Goal: Task Accomplishment & Management: Manage account settings

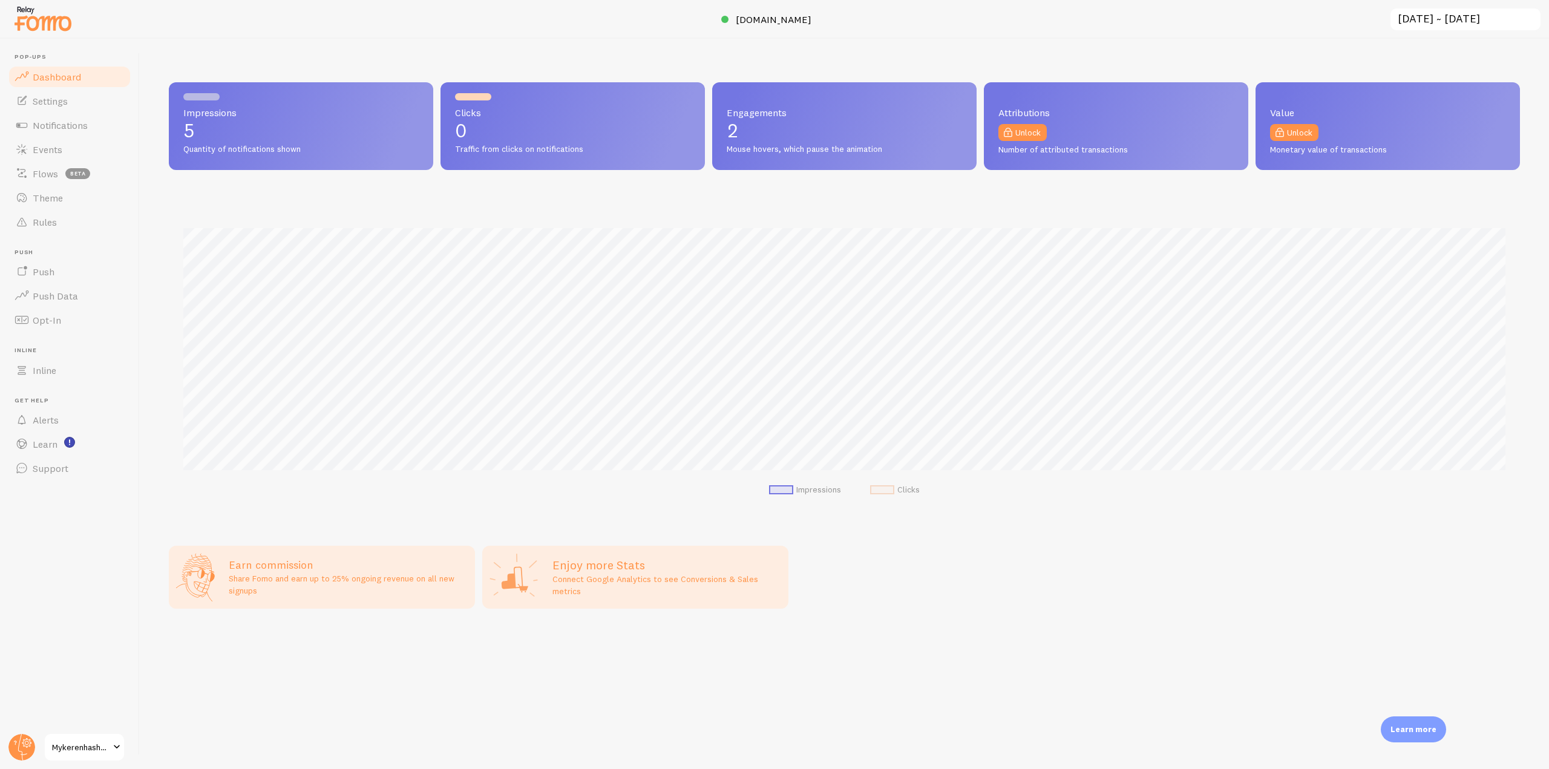
scroll to position [604790, 603757]
click at [97, 133] on link "Notifications" at bounding box center [69, 125] width 125 height 24
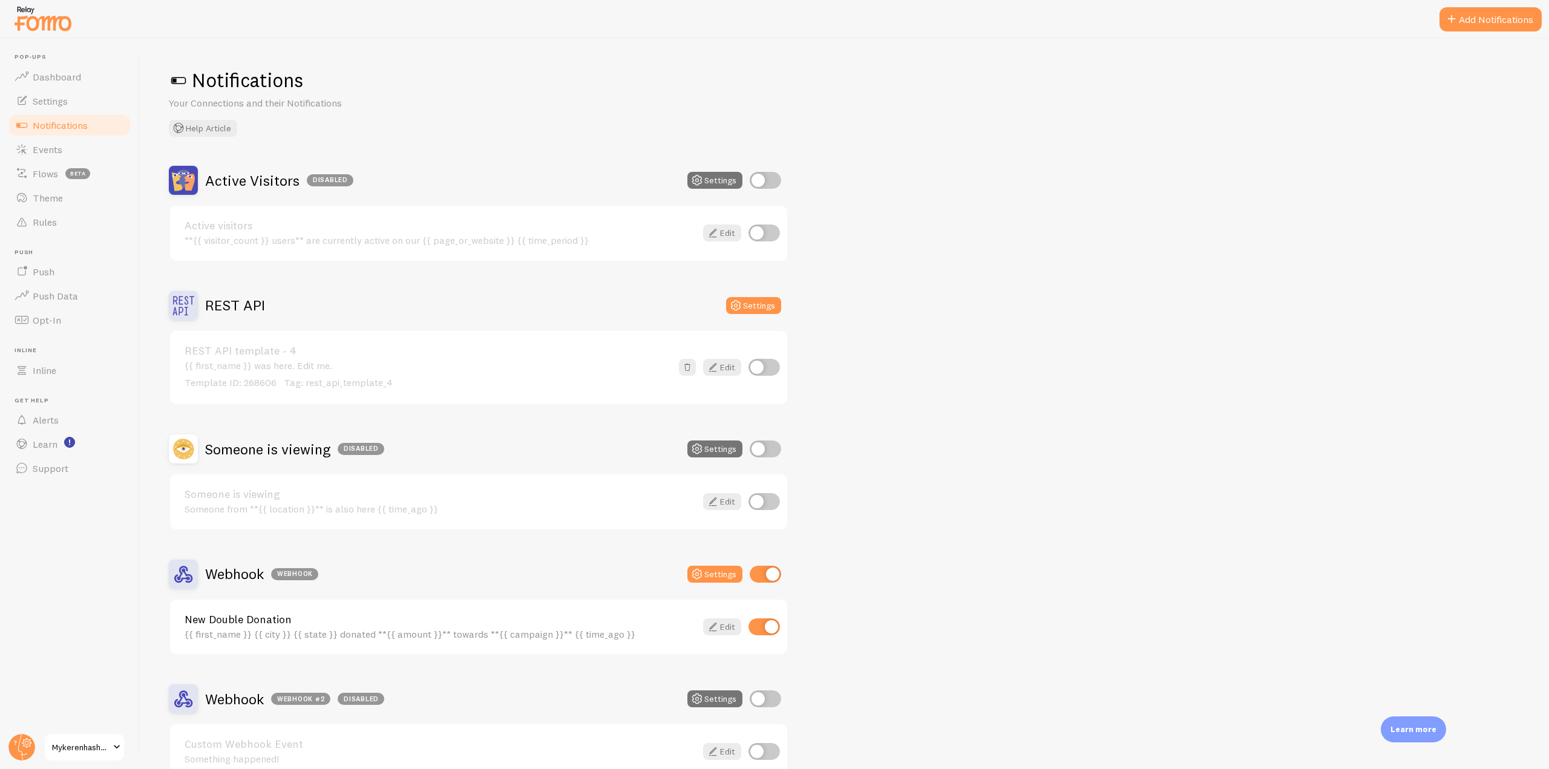
scroll to position [70, 0]
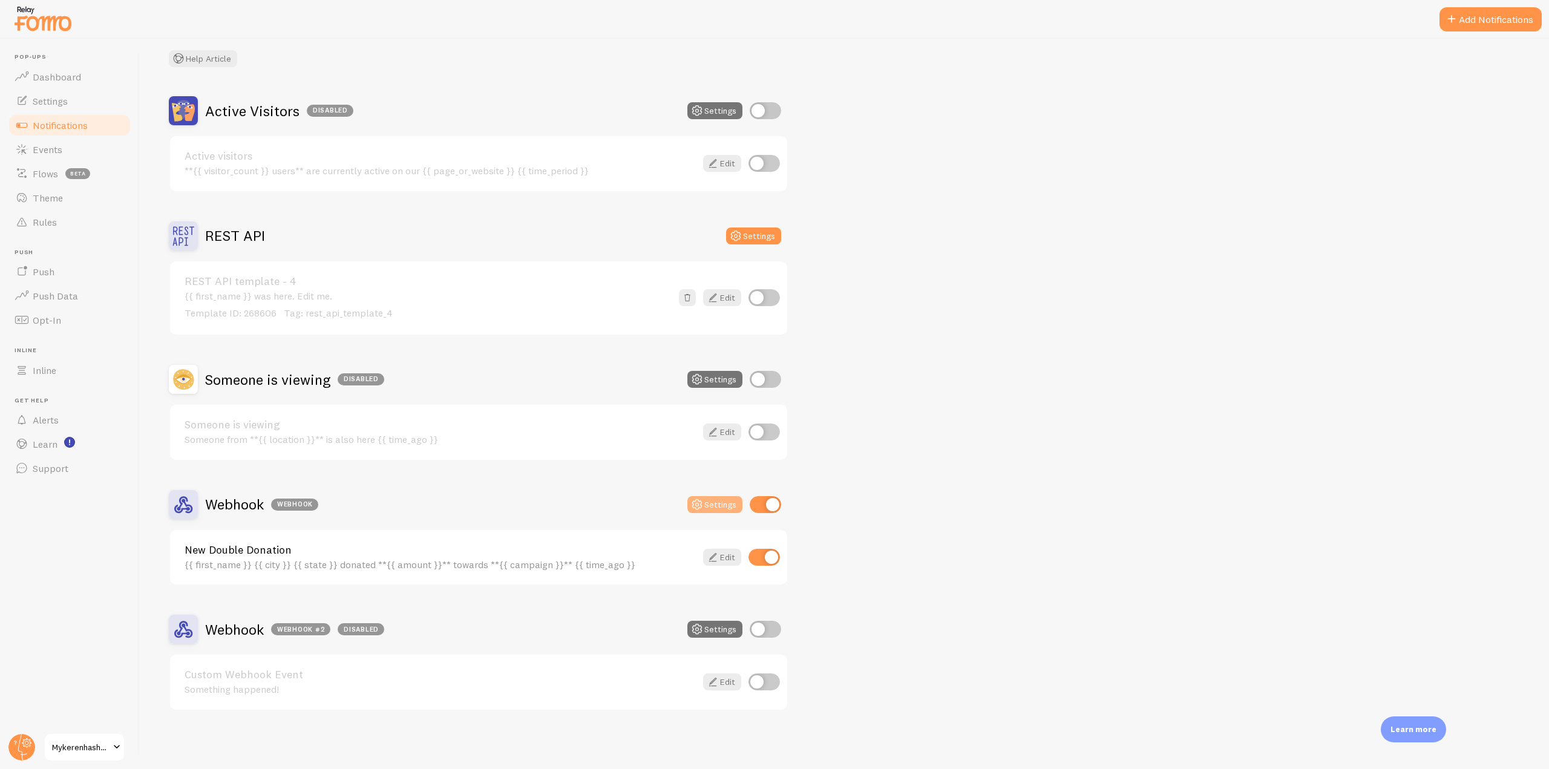
click at [708, 504] on button "Settings" at bounding box center [714, 504] width 55 height 17
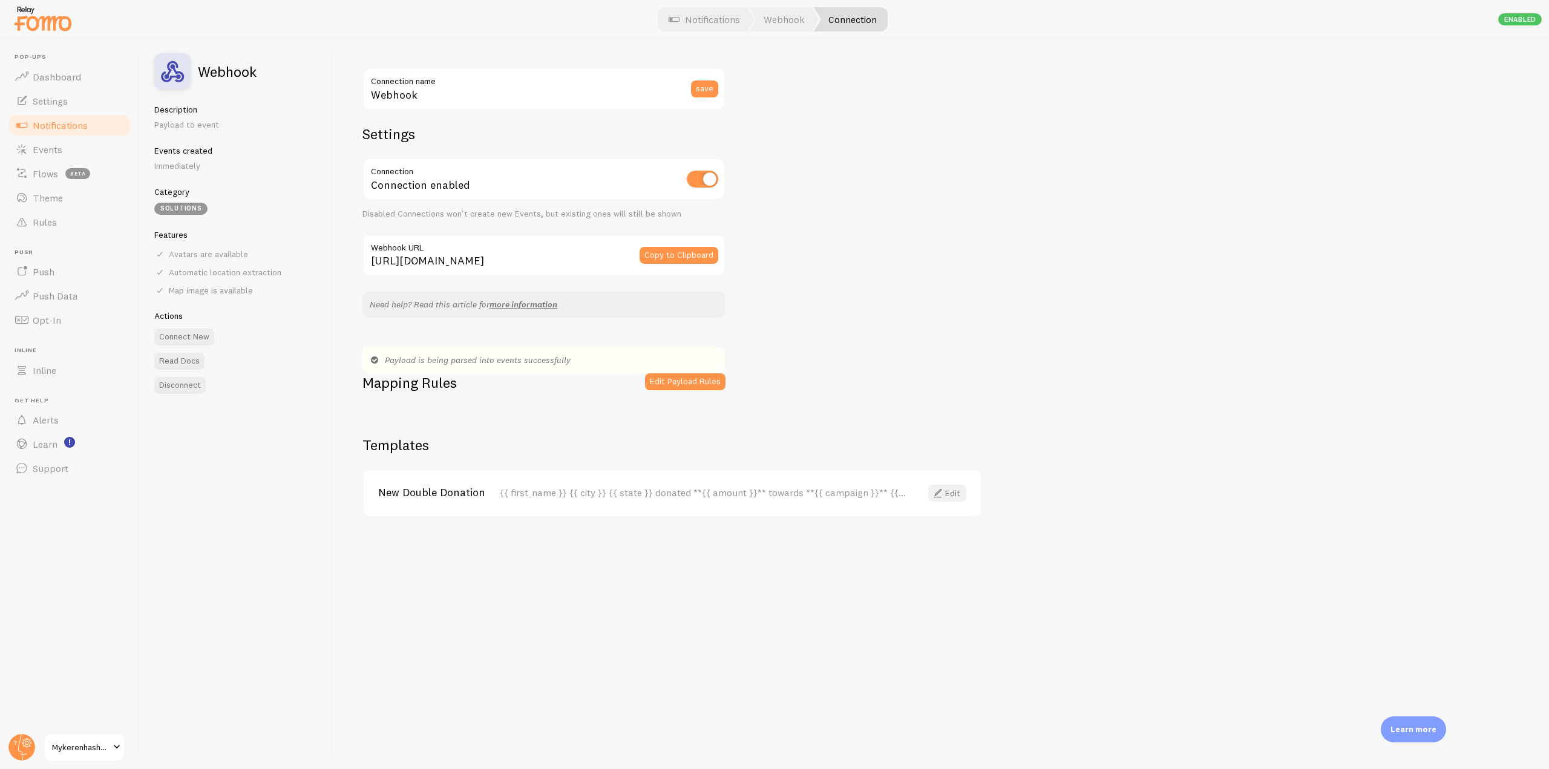
click at [953, 496] on link "Edit" at bounding box center [947, 493] width 38 height 17
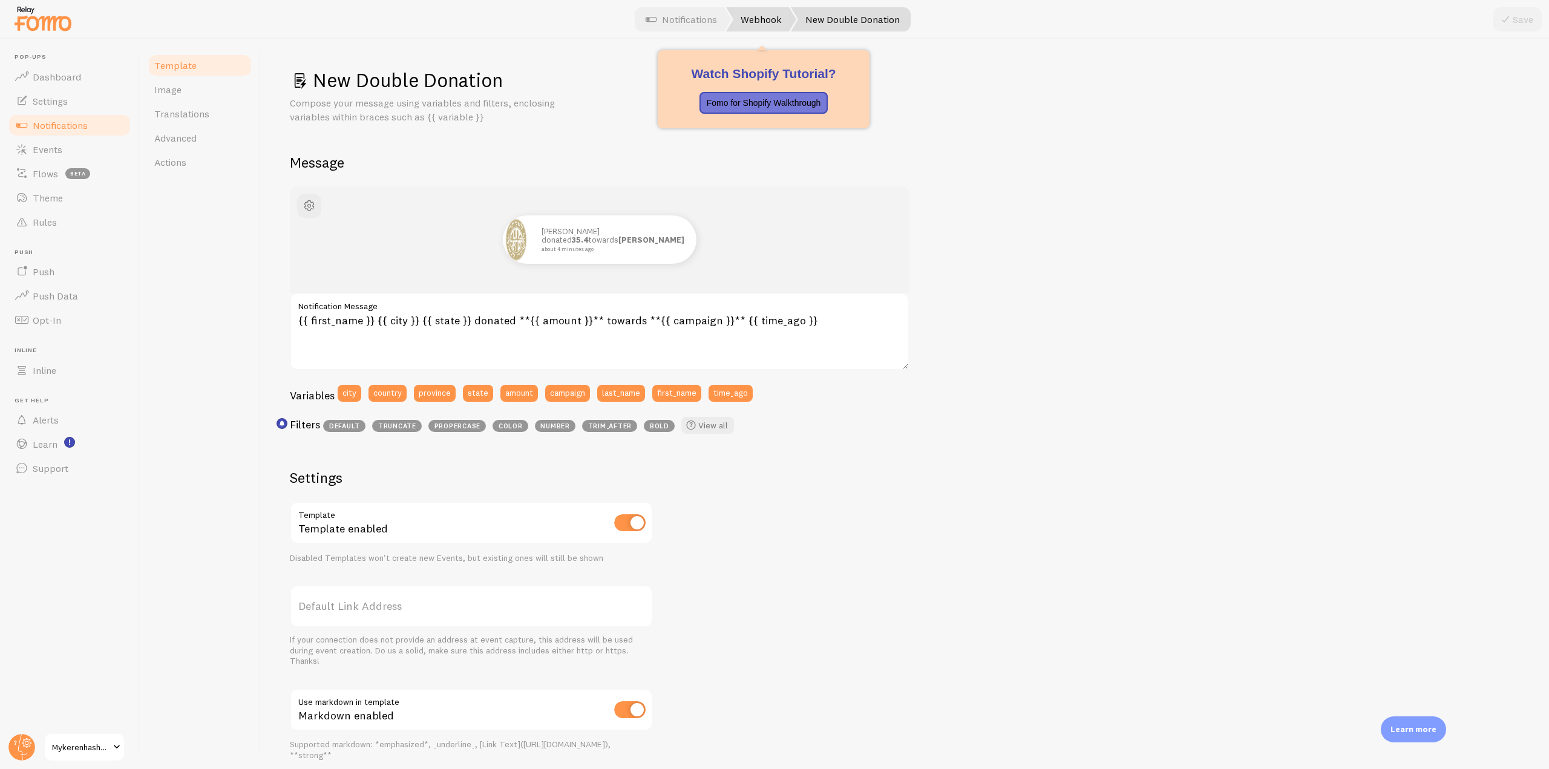
click at [764, 13] on link "Webhook" at bounding box center [761, 19] width 70 height 24
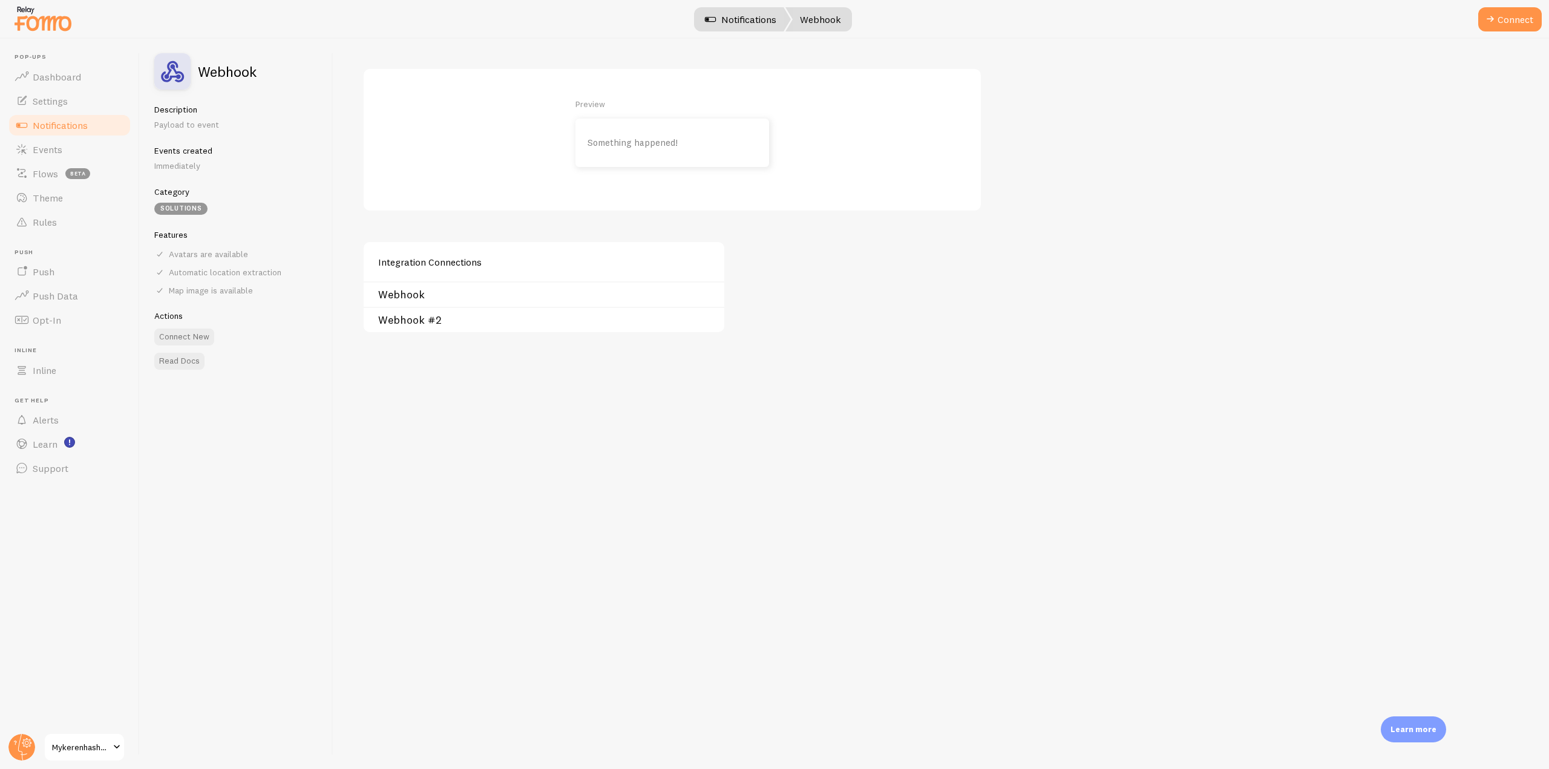
click at [748, 21] on link "Notifications" at bounding box center [740, 19] width 100 height 24
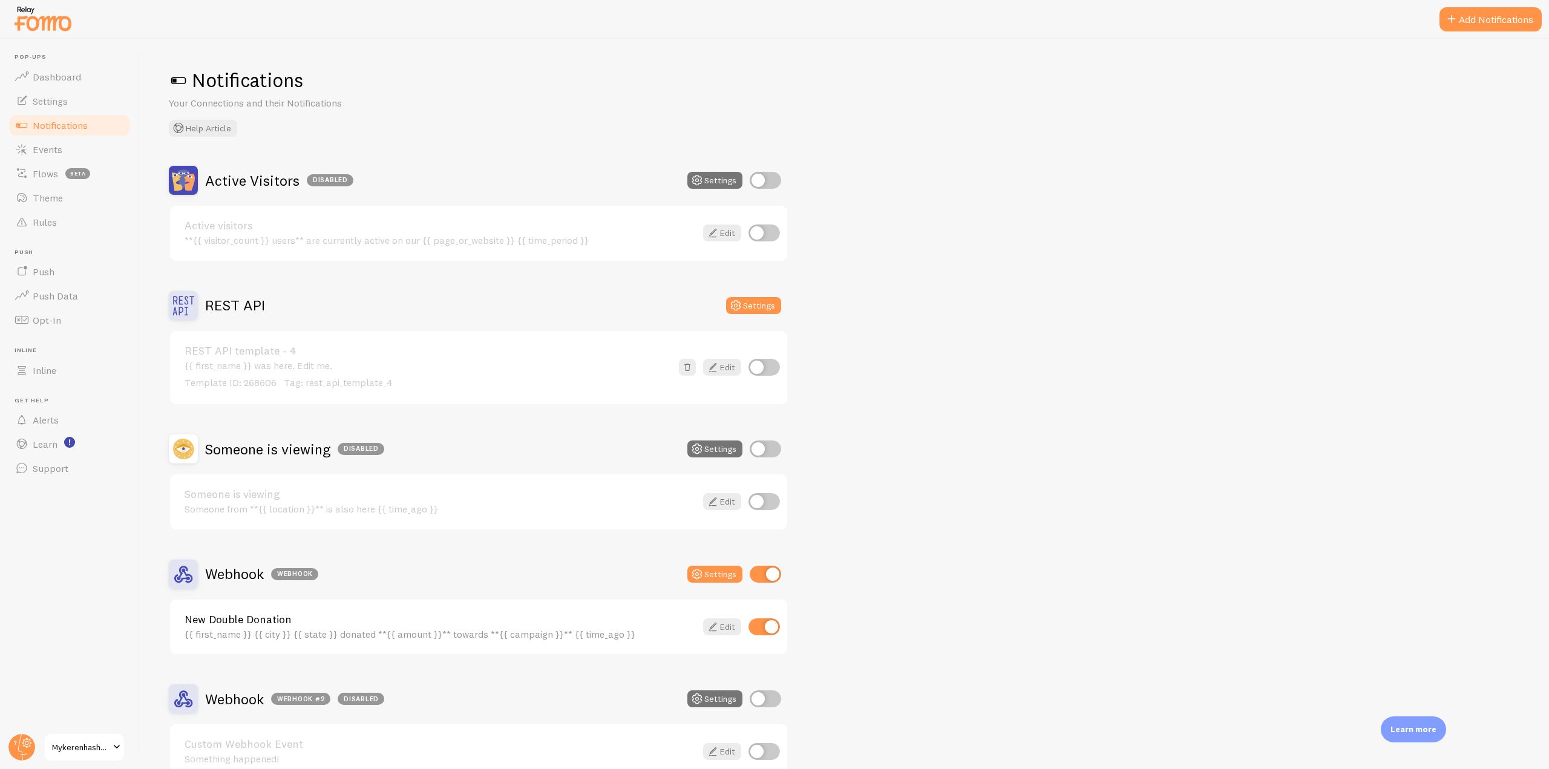
scroll to position [70, 0]
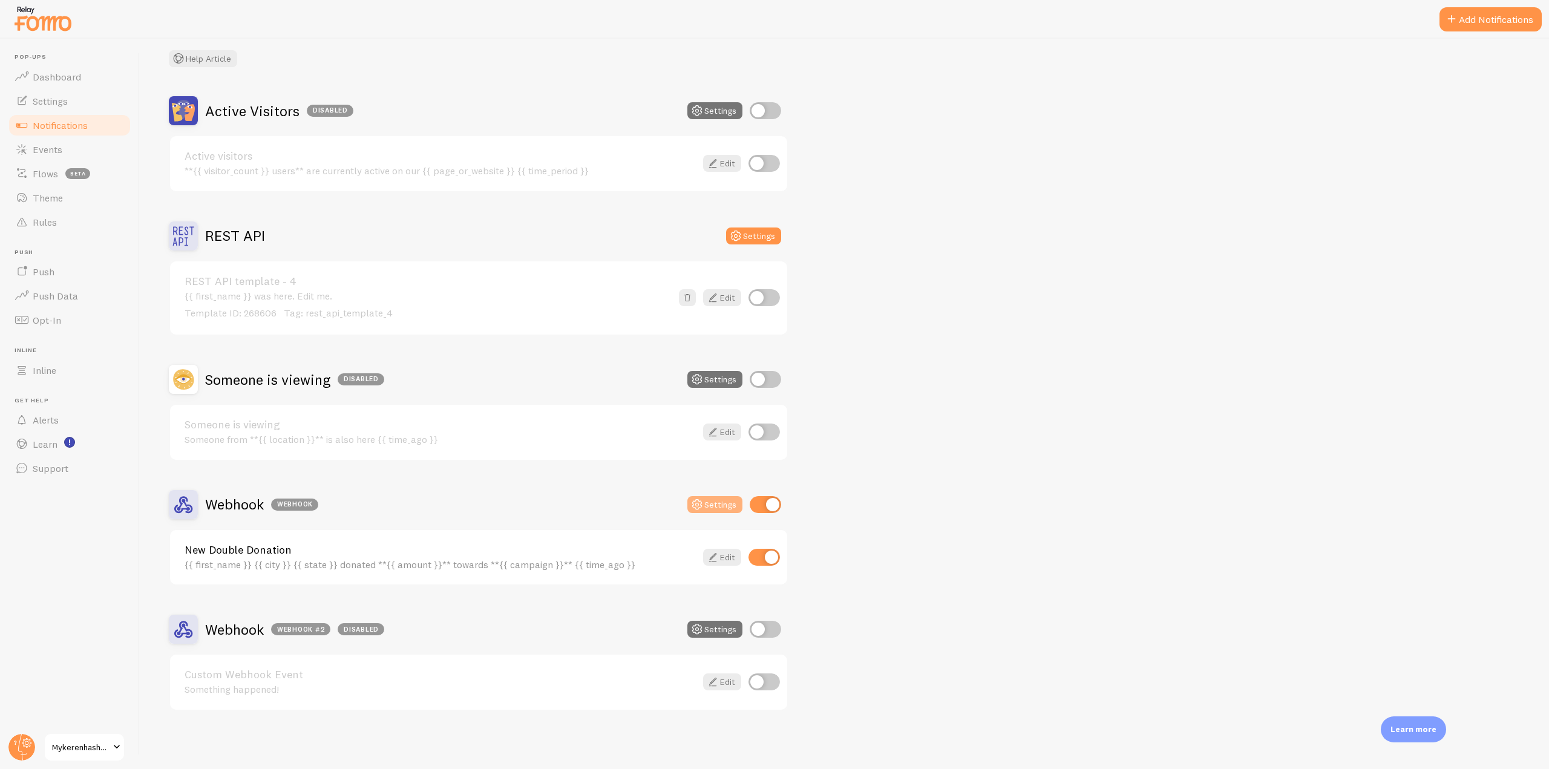
click at [707, 503] on button "Settings" at bounding box center [714, 504] width 55 height 17
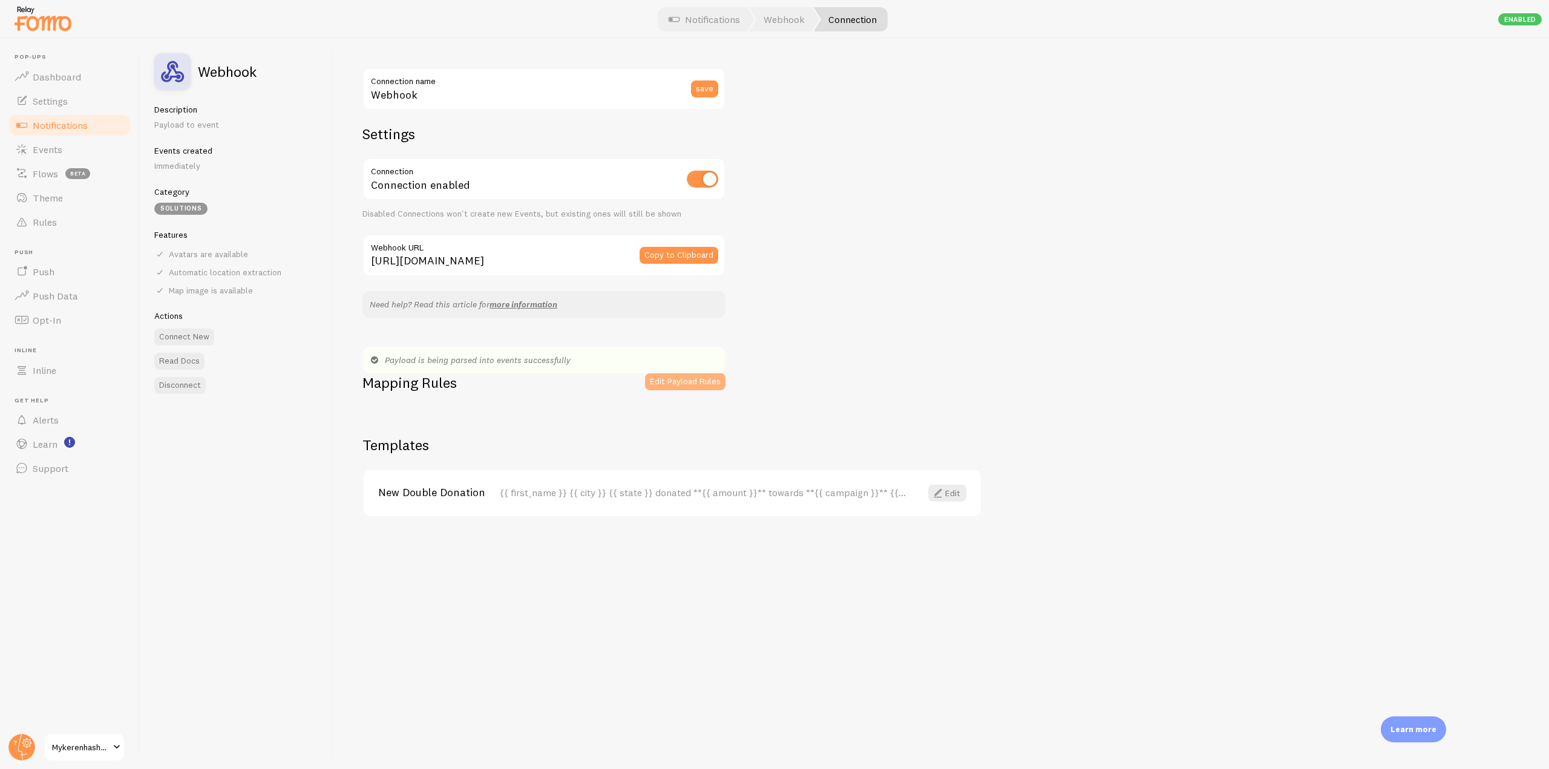
click at [685, 380] on button "Edit Payload Rules" at bounding box center [685, 381] width 80 height 17
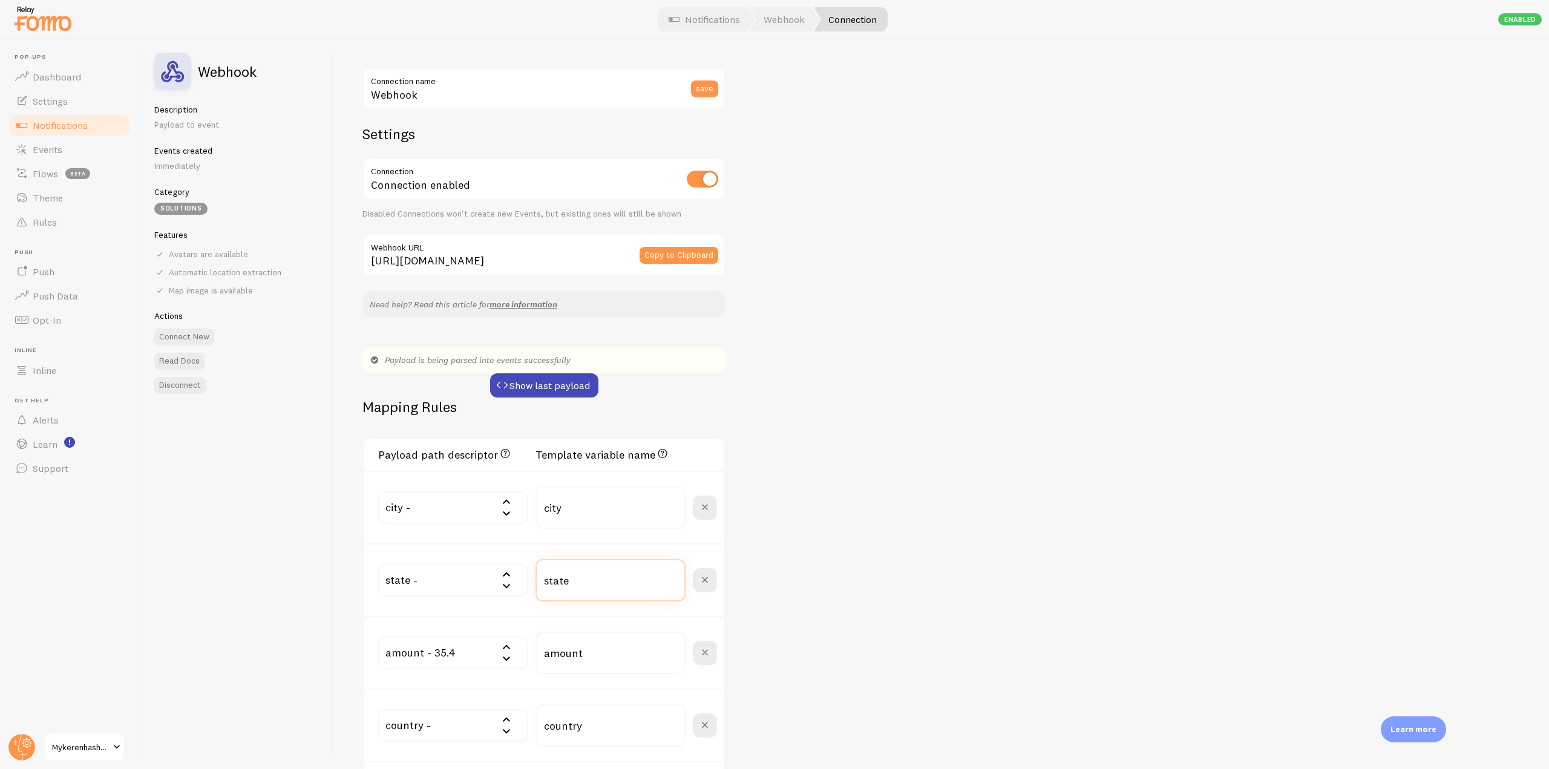
drag, startPoint x: 599, startPoint y: 584, endPoint x: 536, endPoint y: 582, distance: 63.0
click at [536, 582] on input "state" at bounding box center [611, 580] width 150 height 42
type input "province"
click at [962, 589] on div "Webhook Connection name save Settings Connection Connection enabled Disabled Co…" at bounding box center [941, 404] width 1216 height 730
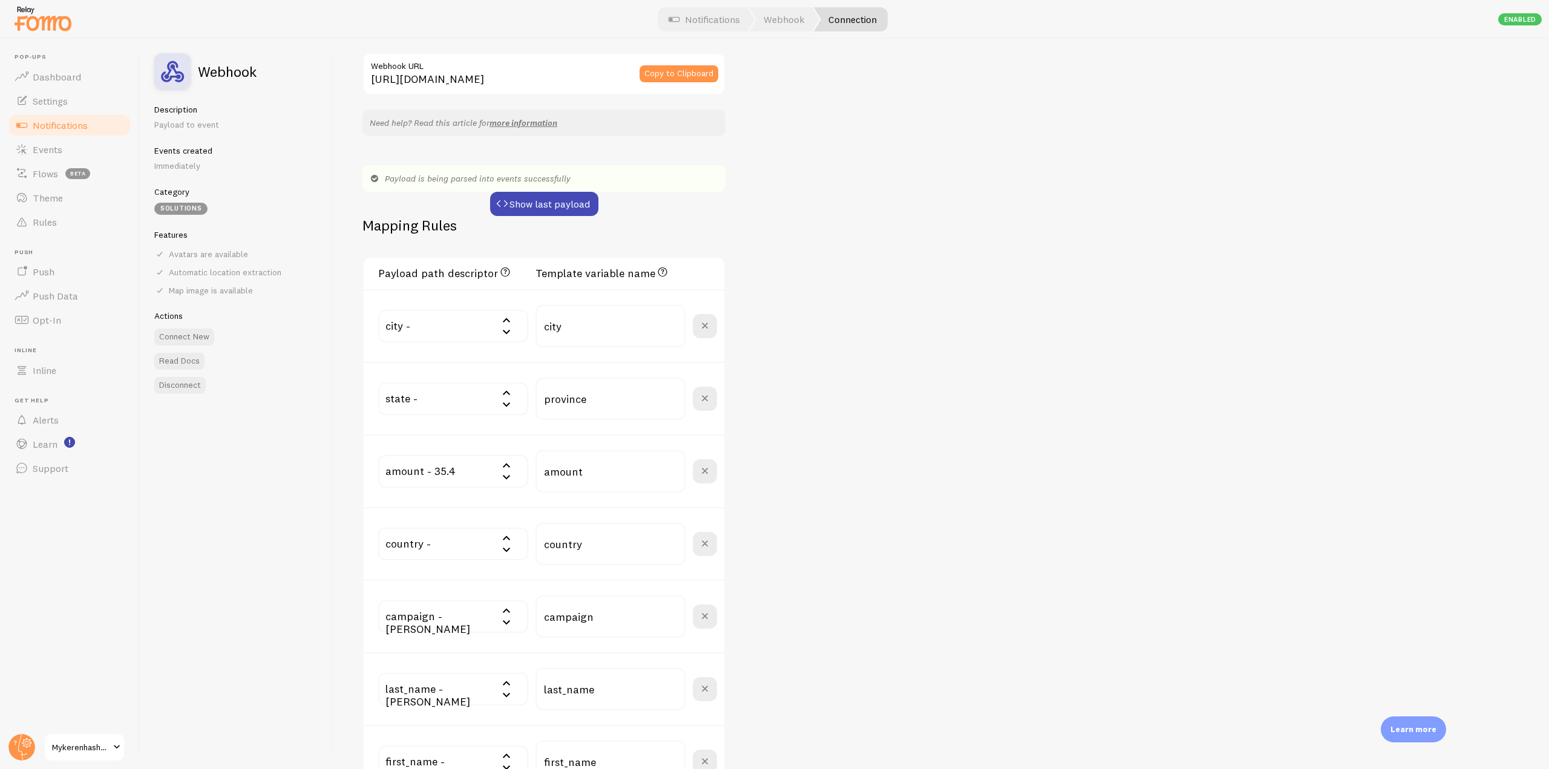
scroll to position [303, 0]
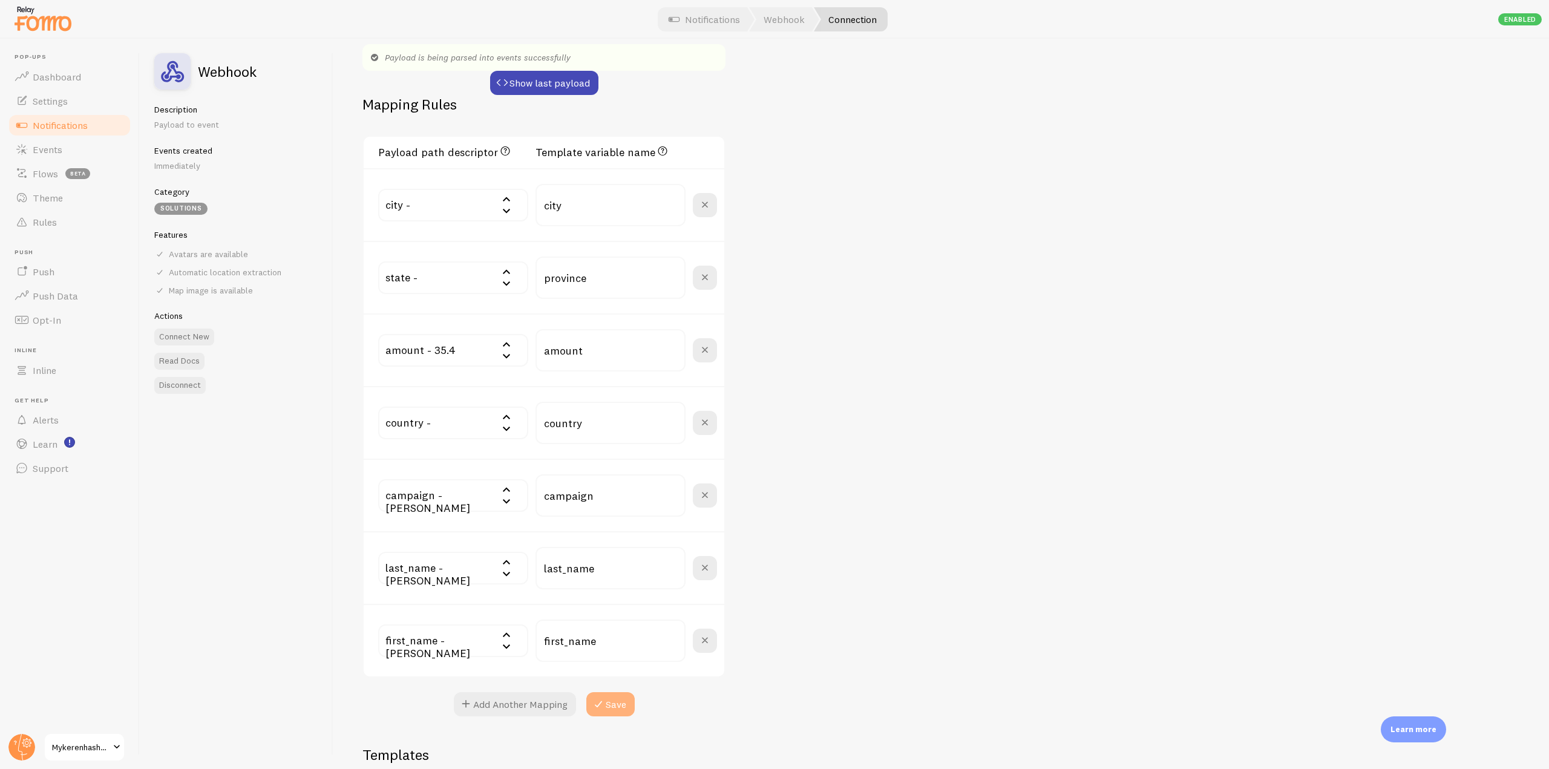
click at [618, 705] on button "Save" at bounding box center [610, 704] width 48 height 24
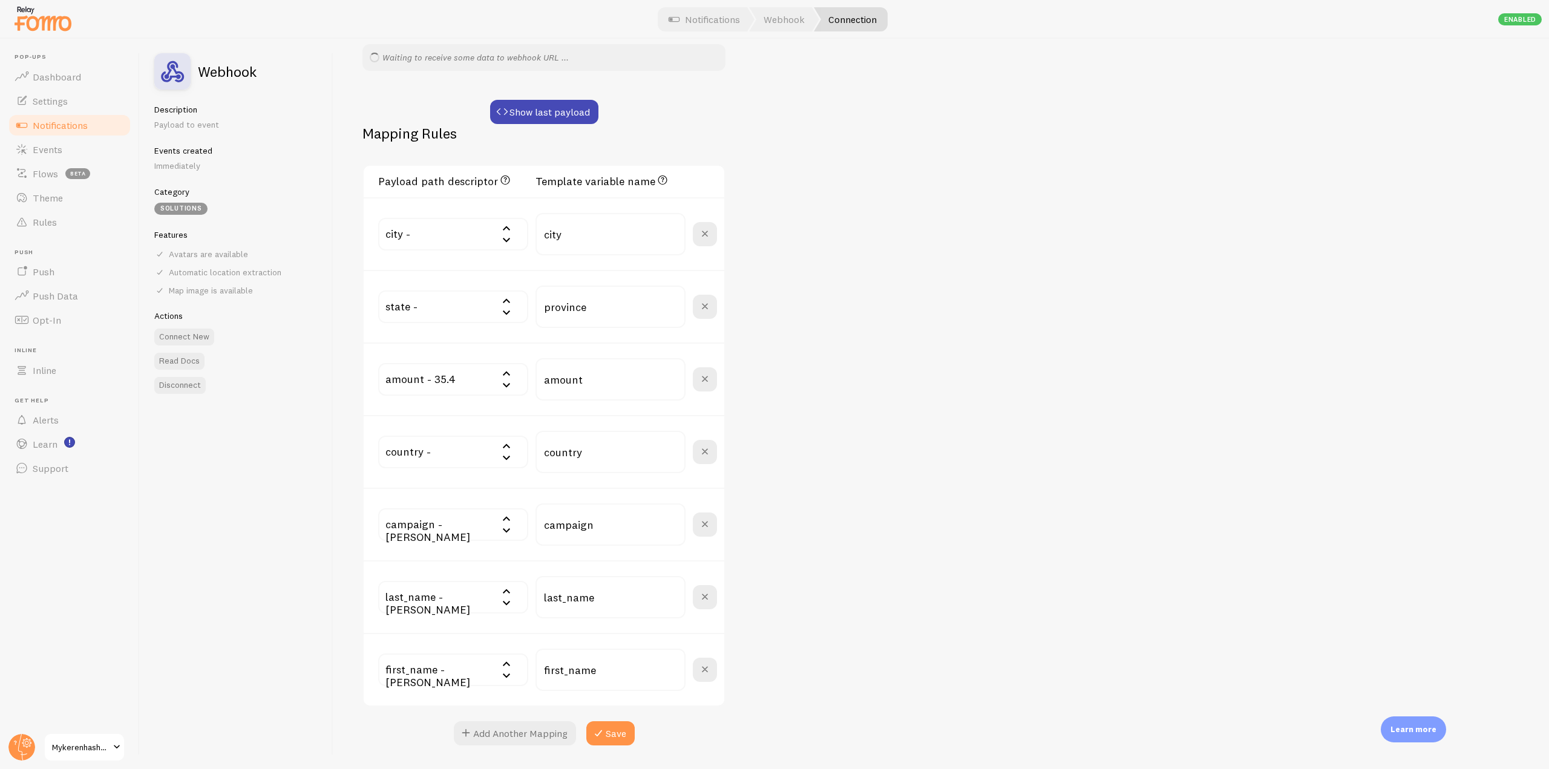
scroll to position [0, 0]
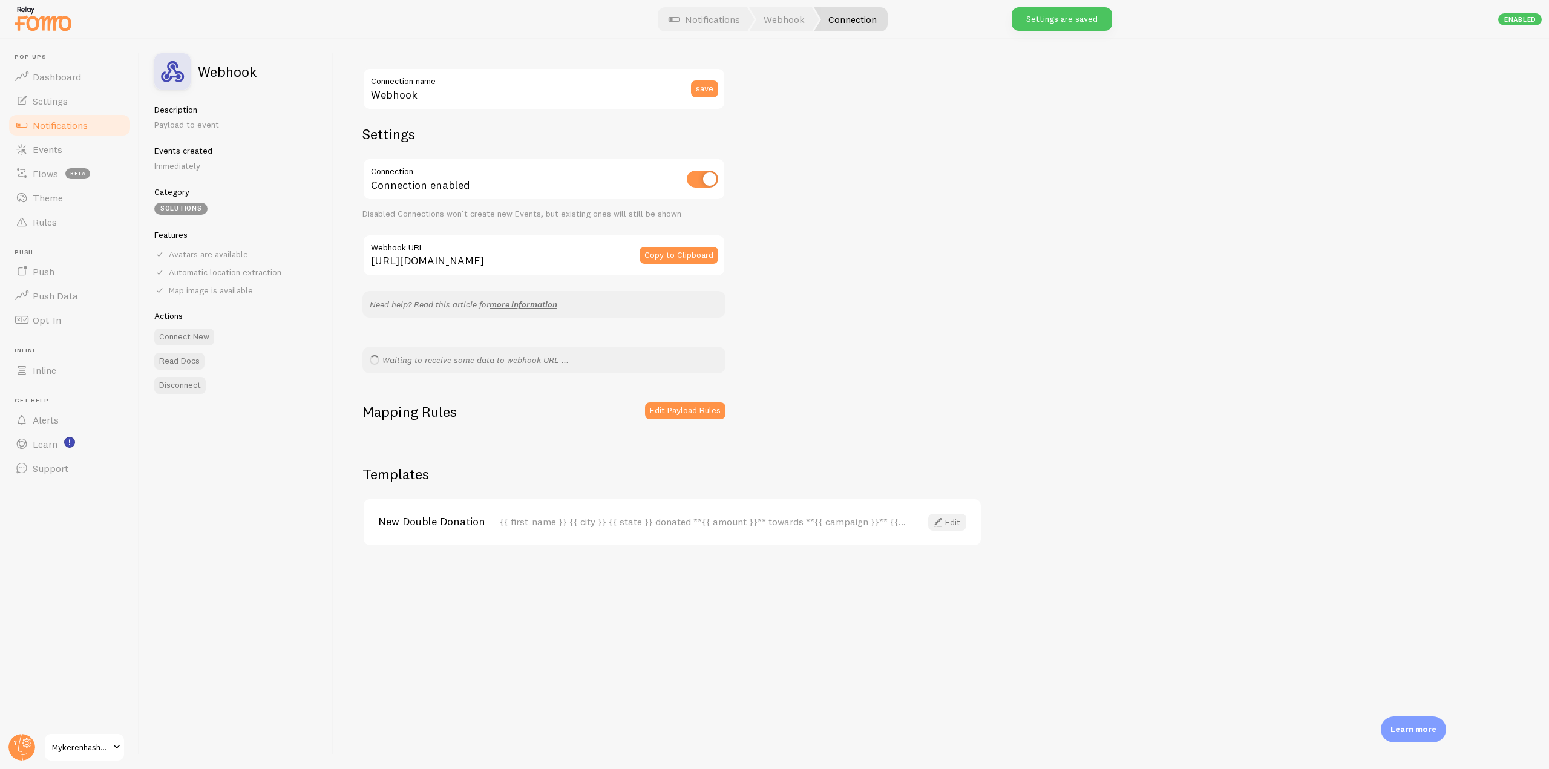
click at [945, 526] on link "Edit" at bounding box center [947, 522] width 38 height 17
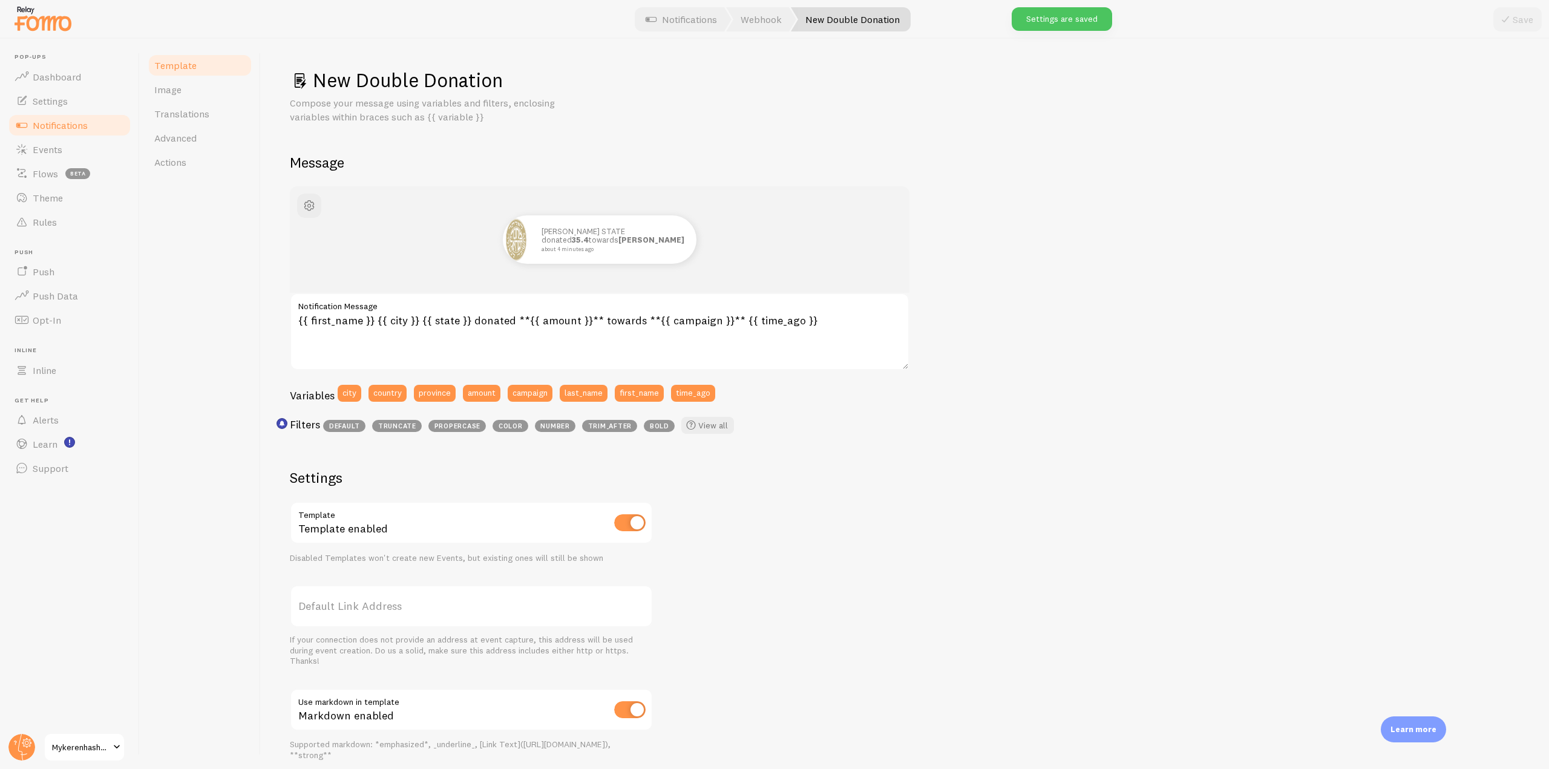
click at [222, 350] on div "Template Image Translations Advanced Actions" at bounding box center [200, 404] width 121 height 730
click at [436, 321] on textarea "{{ first_name }} {{ city }} {{ state }} donated **{{ amount }}** towards **{{ c…" at bounding box center [600, 331] width 620 height 77
click at [439, 321] on textarea "{{ first_name }} {{ city }} {{ state }} donated **{{ amount }}** towards **{{ c…" at bounding box center [600, 331] width 620 height 77
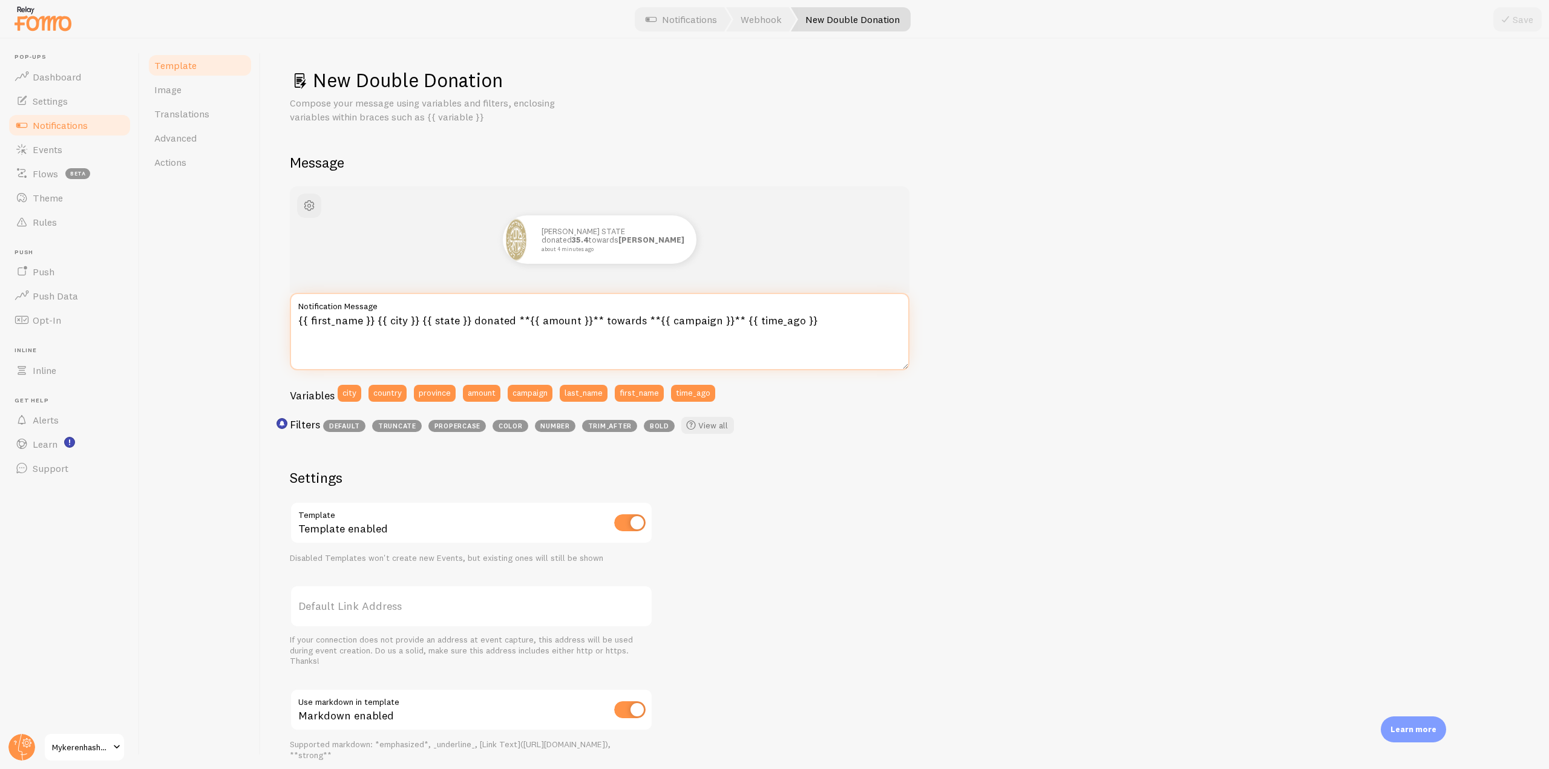
click at [439, 321] on textarea "{{ first_name }} {{ city }} {{ state }} donated **{{ amount }}** towards **{{ c…" at bounding box center [600, 331] width 620 height 77
click at [444, 321] on textarea "{{ first_name }} {{ city }} {{ state }} donated **{{ amount }}** towards **{{ c…" at bounding box center [600, 331] width 620 height 77
type textarea "{{ first_name }} {{ city }} {{ province }} donated **{{ amount }}** towards **{…"
click at [980, 416] on div "isadore donated 35.4 towards Keren Hashana about 4 minutes ago {{ first_name }}…" at bounding box center [905, 519] width 1230 height 667
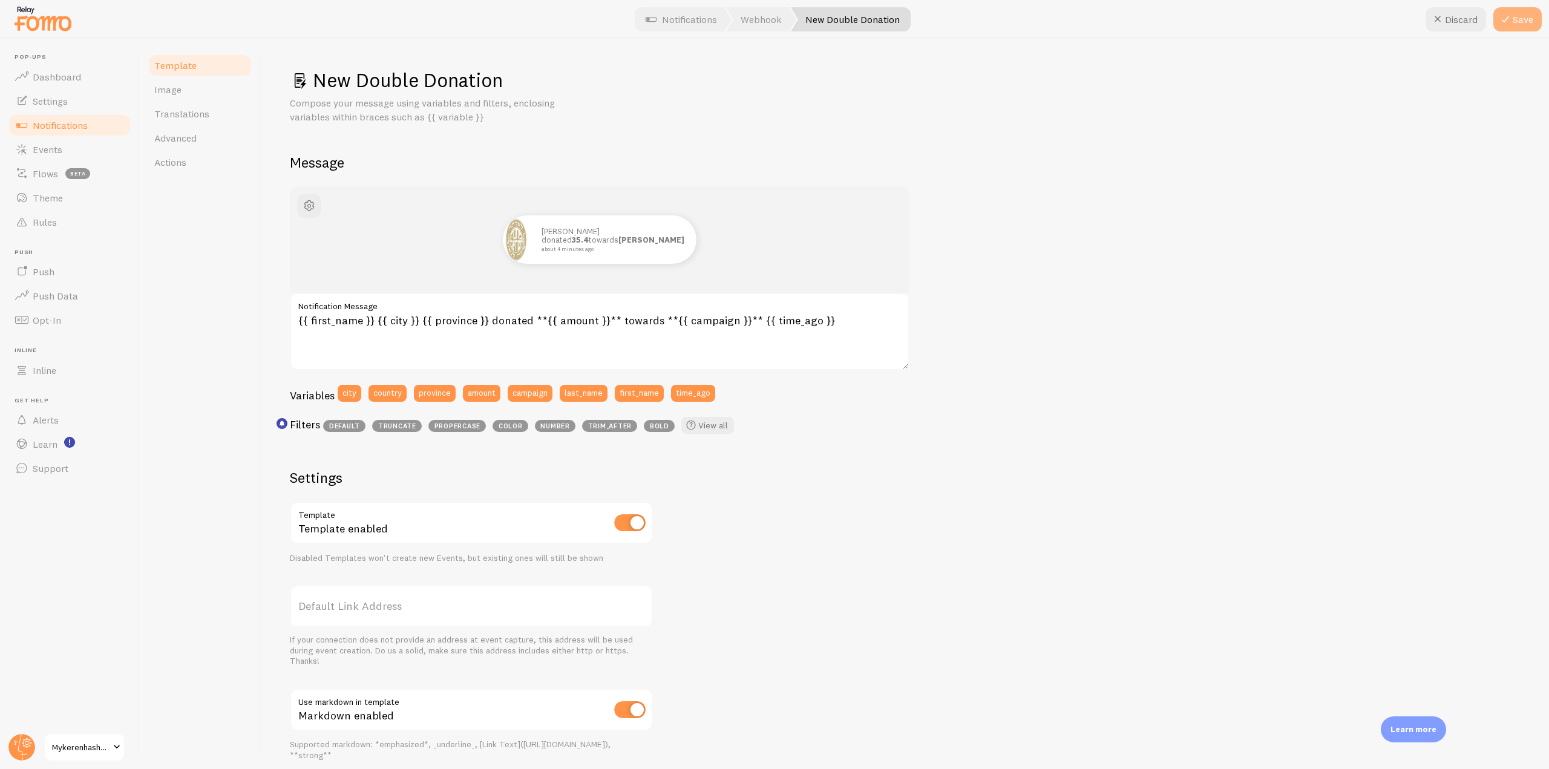
click at [1513, 18] on button "Save" at bounding box center [1517, 19] width 48 height 24
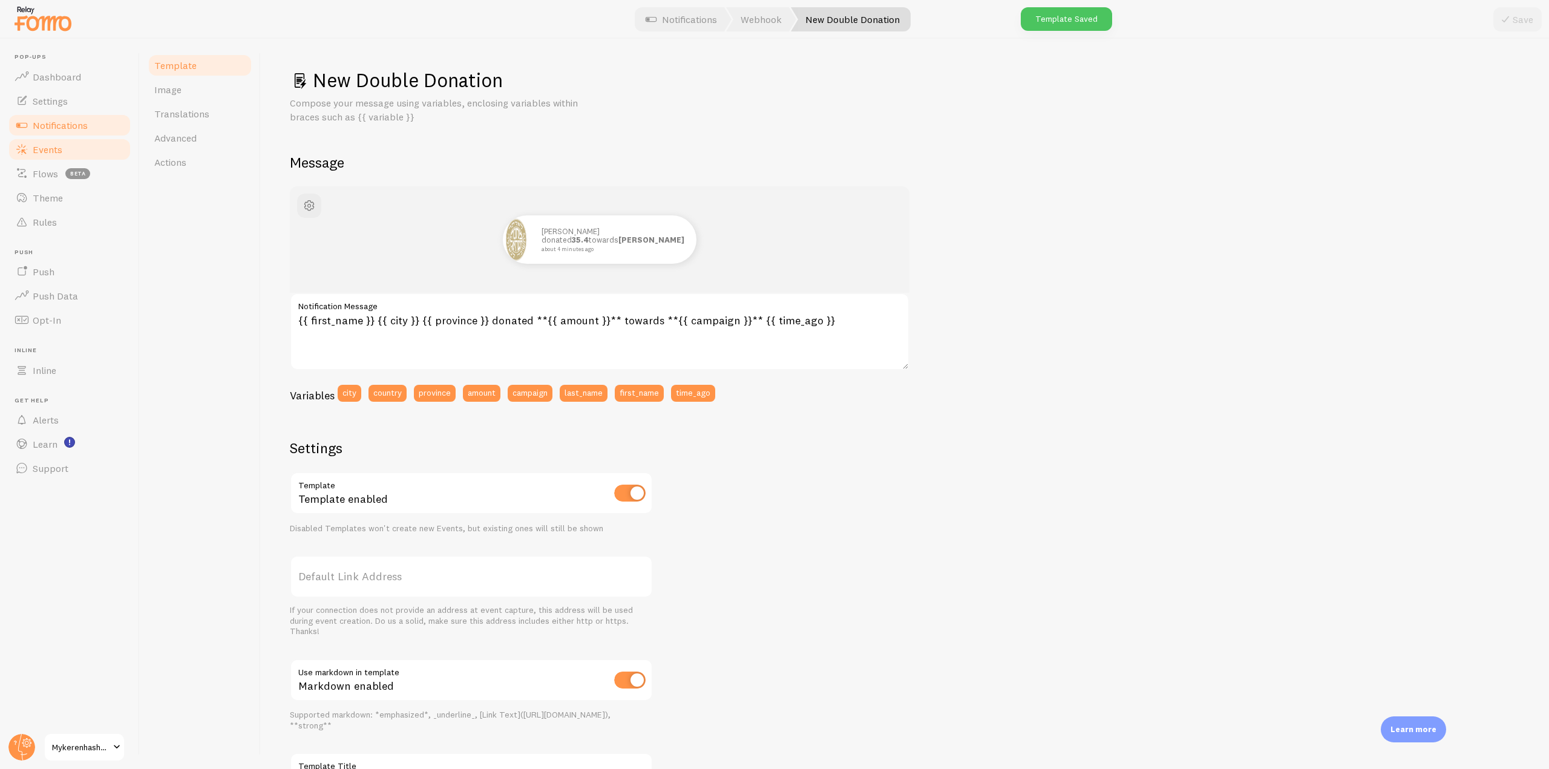
click at [72, 151] on link "Events" at bounding box center [69, 149] width 125 height 24
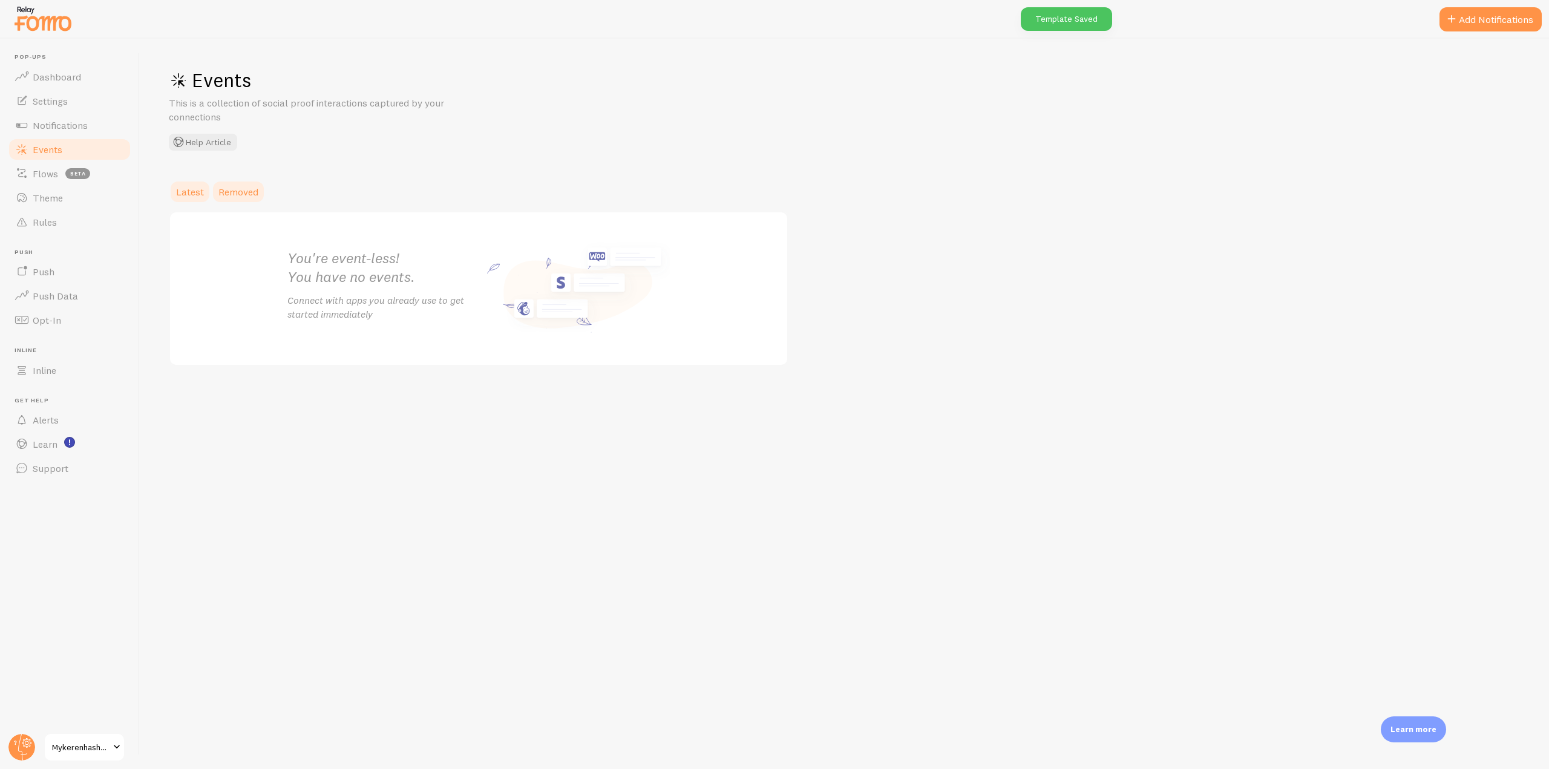
click at [255, 189] on span "Removed" at bounding box center [238, 192] width 40 height 12
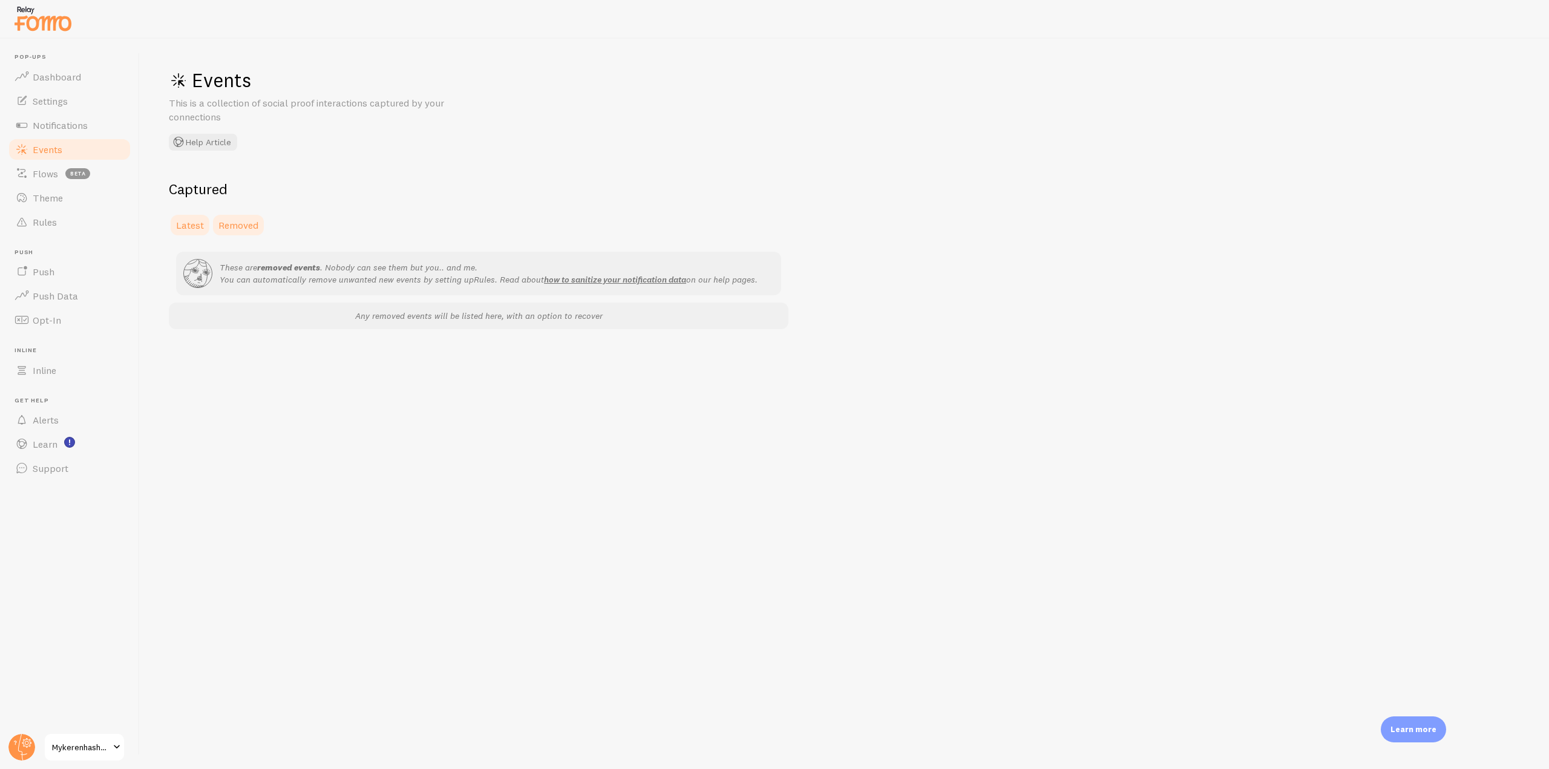
click at [169, 230] on link "Latest" at bounding box center [190, 225] width 42 height 24
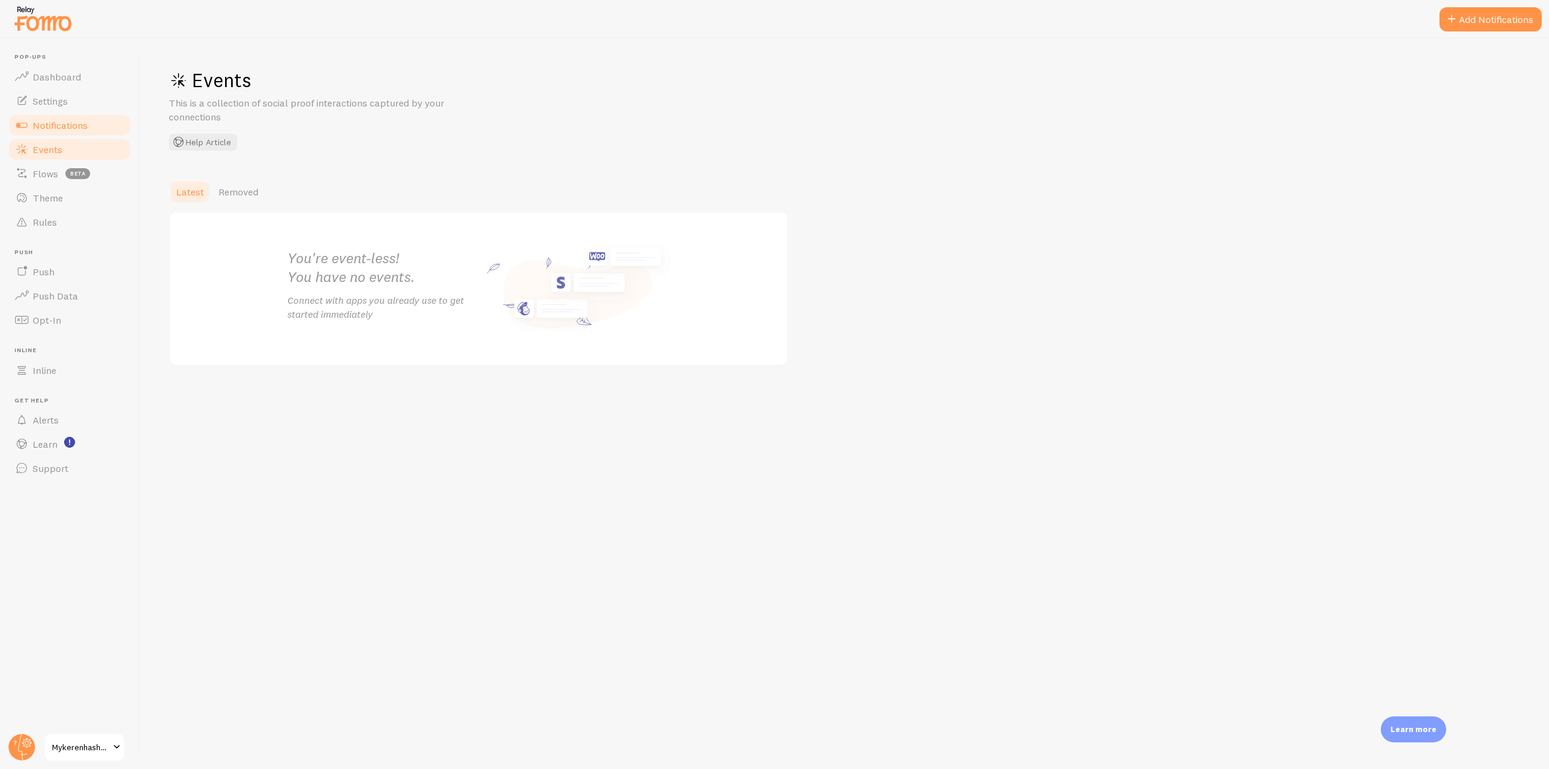
click at [93, 132] on link "Notifications" at bounding box center [69, 125] width 125 height 24
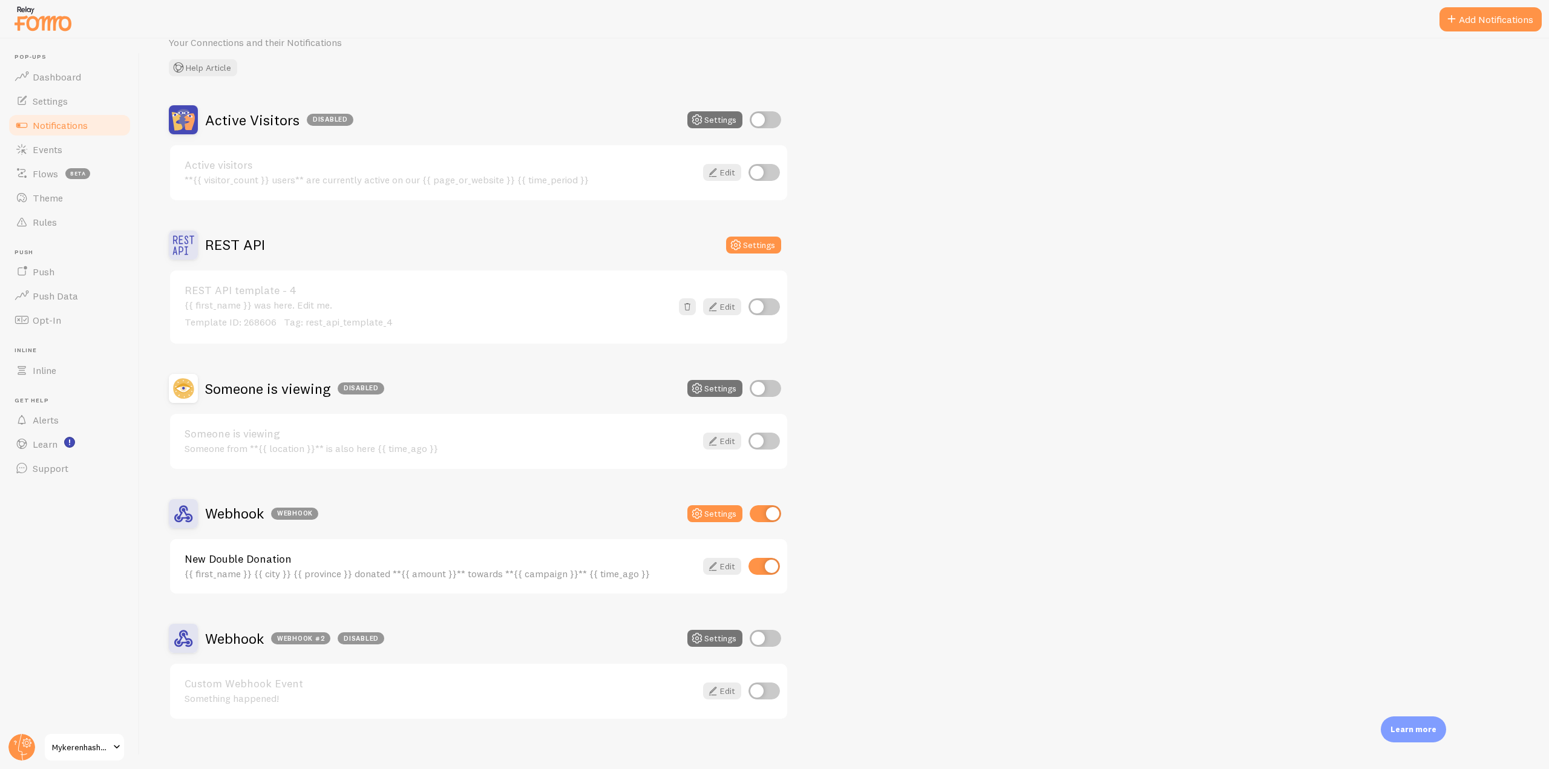
scroll to position [70, 0]
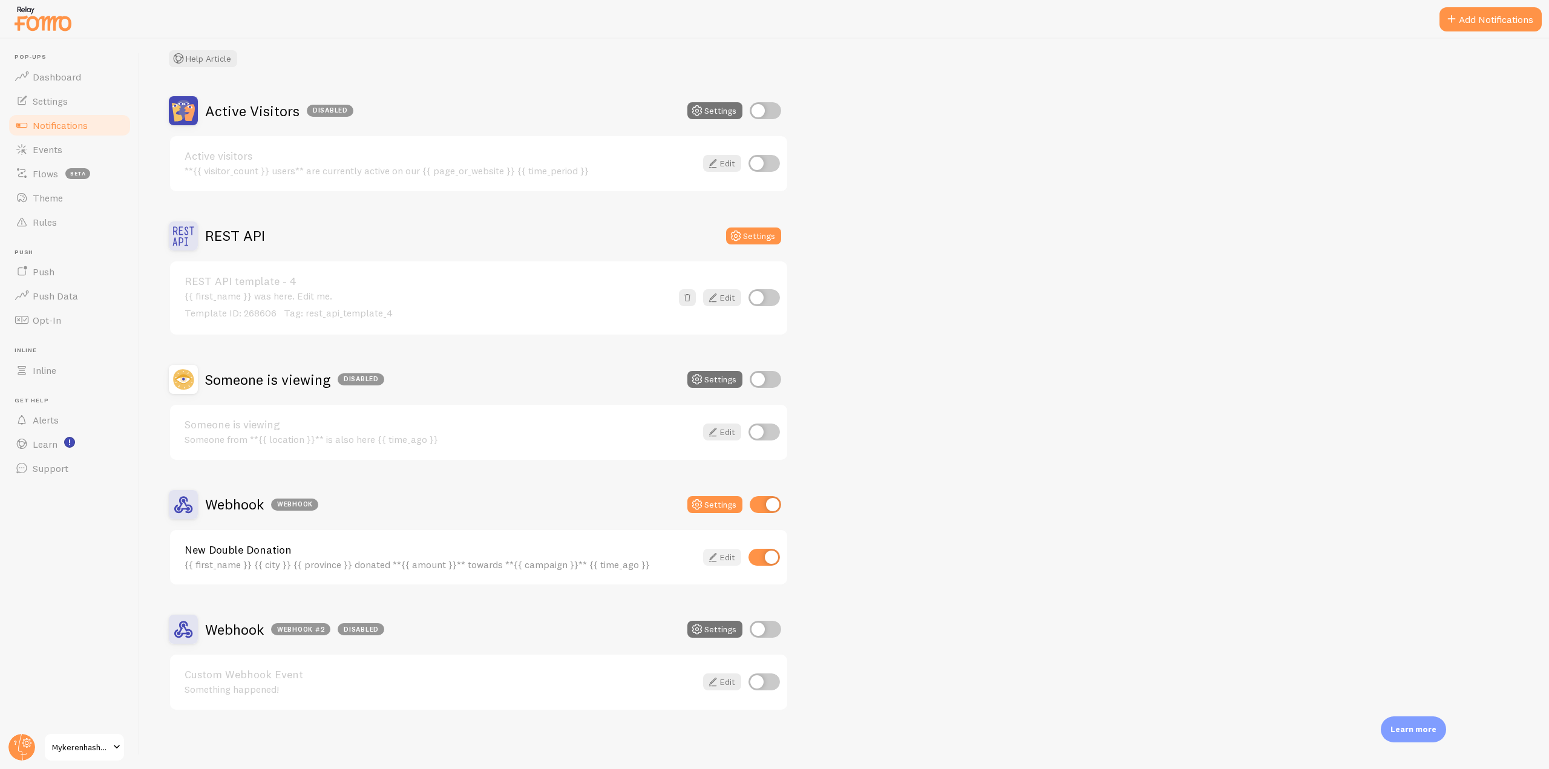
click at [712, 557] on icon at bounding box center [713, 557] width 15 height 15
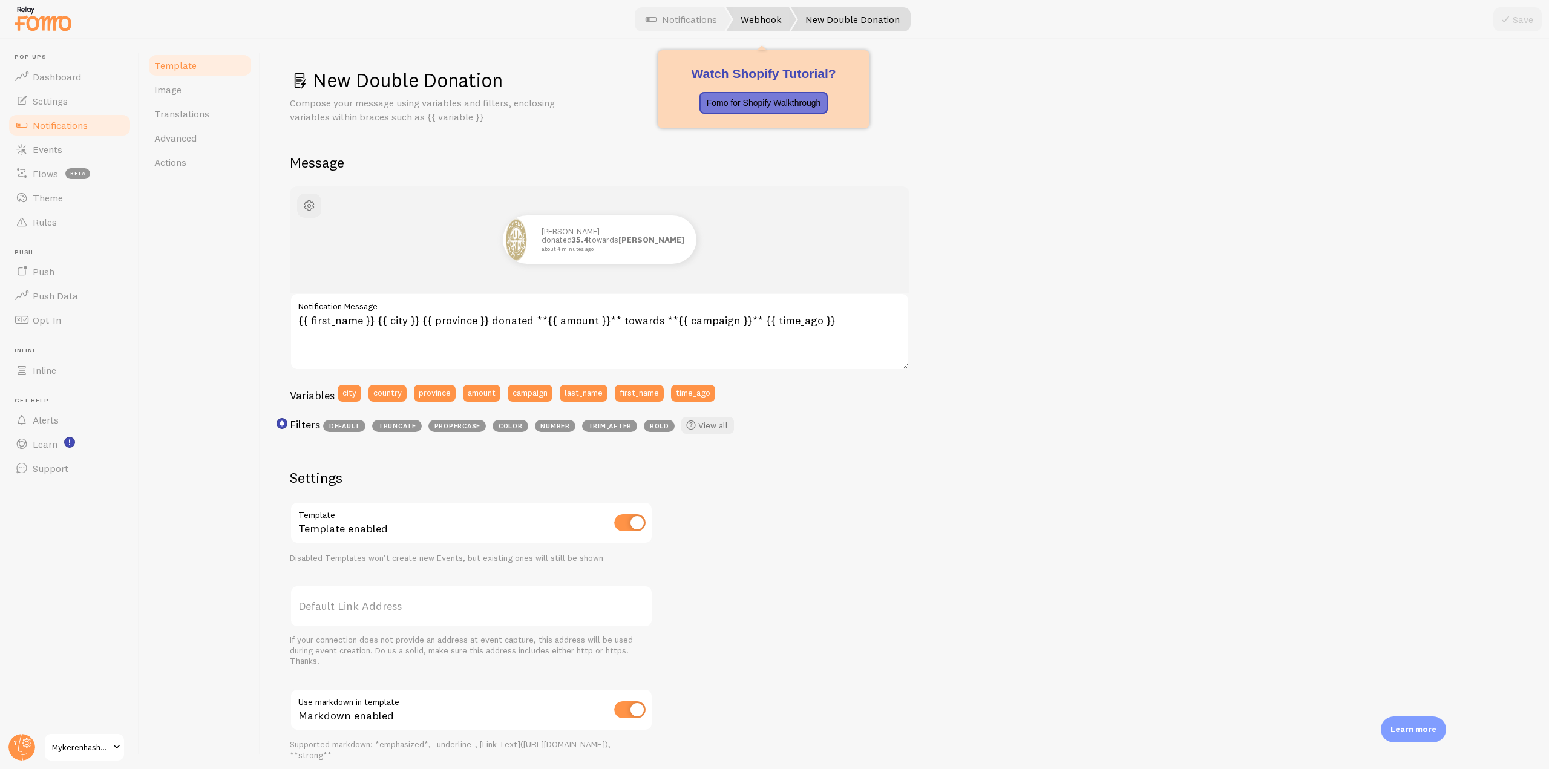
click at [755, 16] on link "Webhook" at bounding box center [761, 19] width 70 height 24
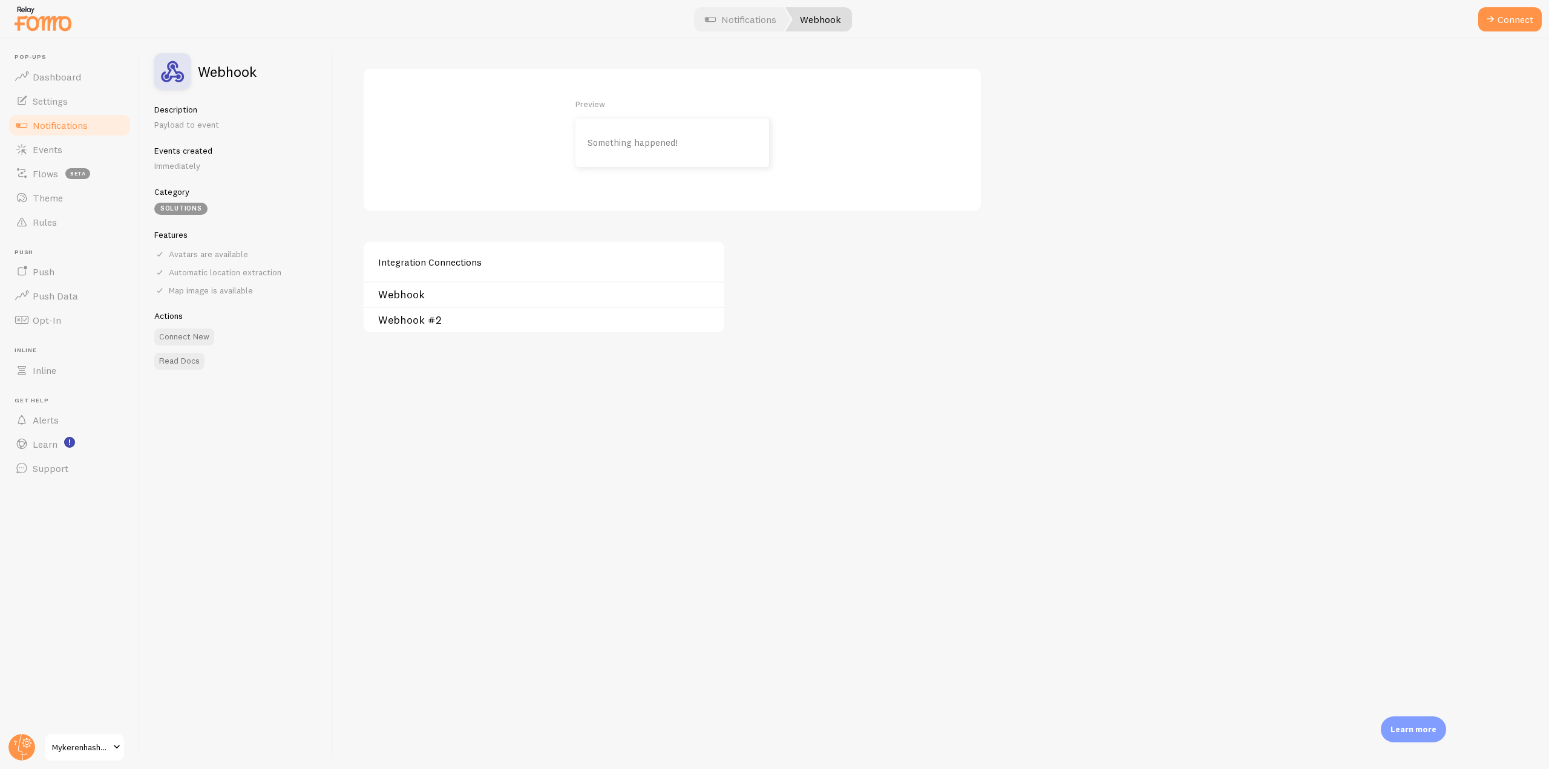
click at [1129, 299] on div "Preview Something happened! Integration Connections Webhook Webhook #2" at bounding box center [941, 404] width 1216 height 730
click at [418, 320] on link "Webhook #2" at bounding box center [547, 320] width 339 height 10
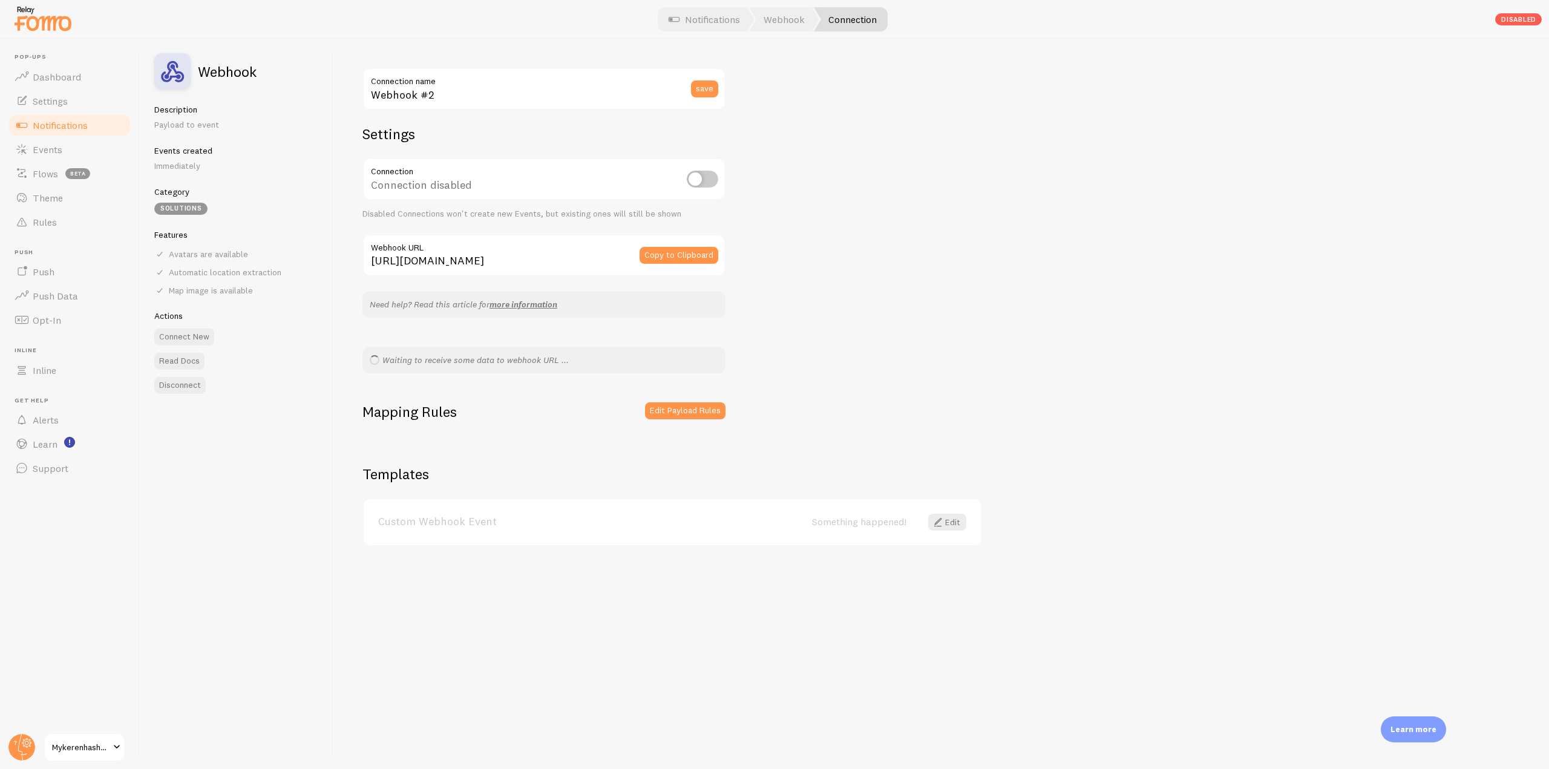
click at [790, 31] on div at bounding box center [774, 19] width 1549 height 39
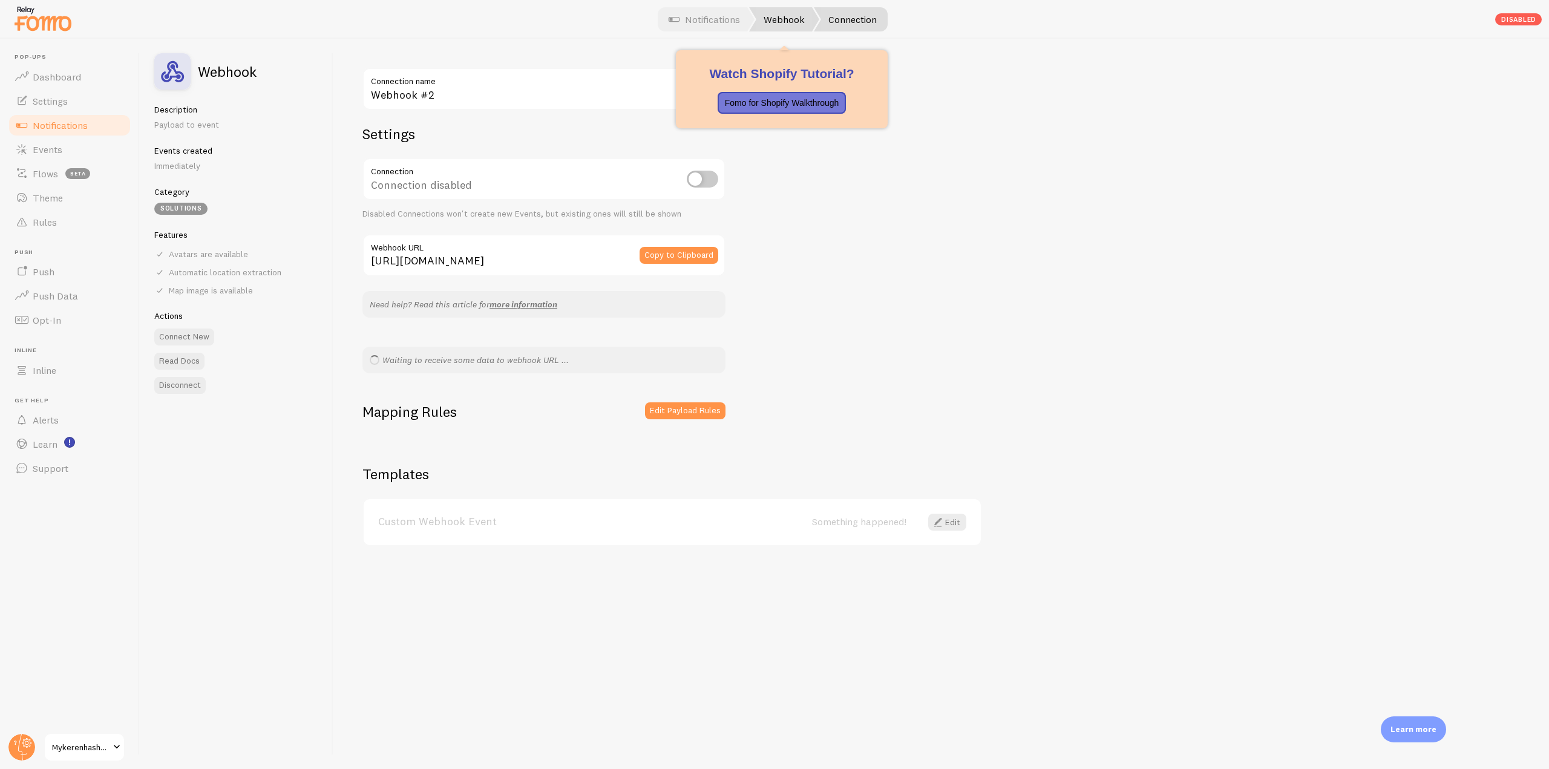
click at [791, 20] on link "Webhook" at bounding box center [784, 19] width 70 height 24
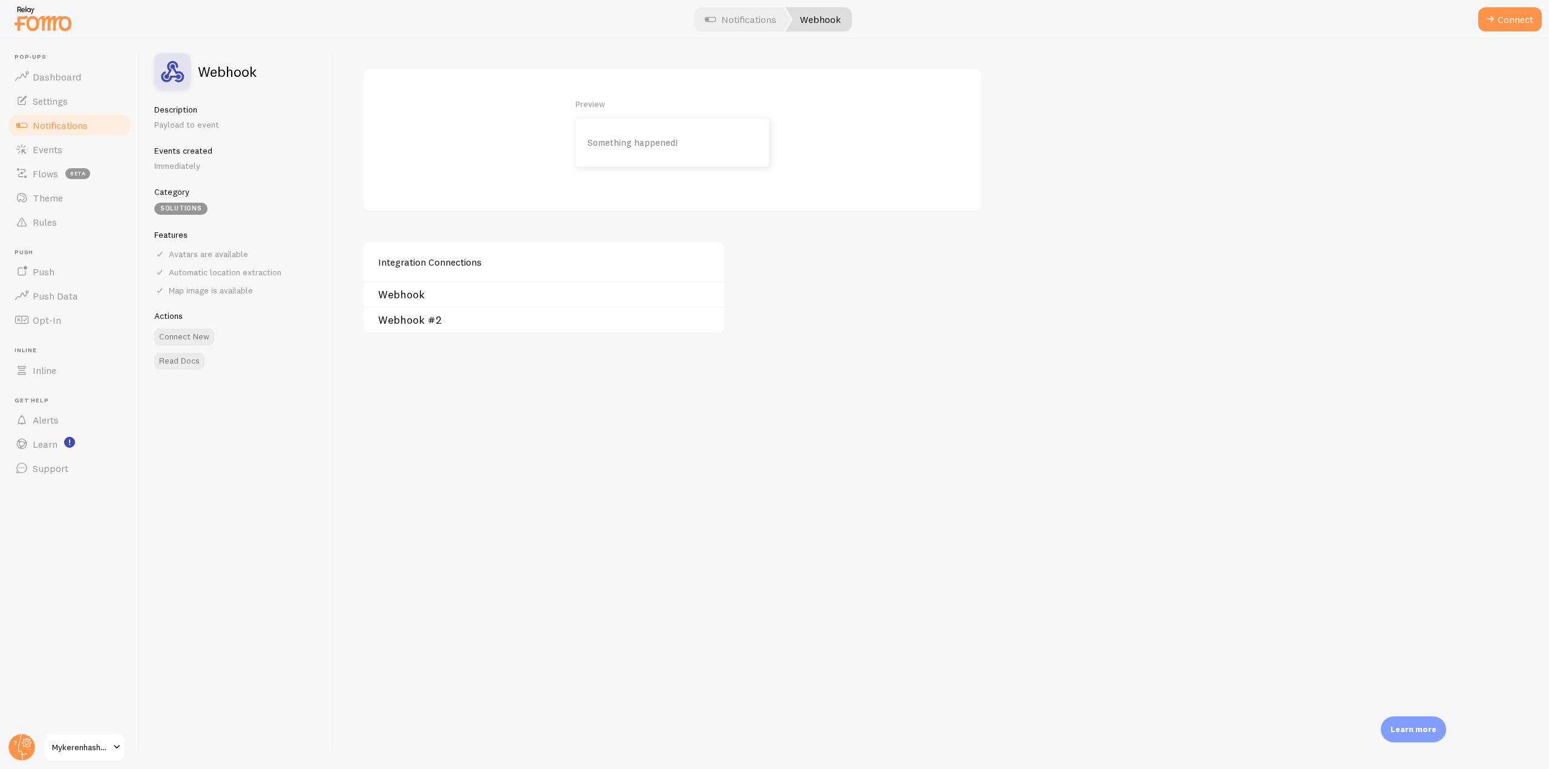
click at [465, 293] on link "Webhook" at bounding box center [547, 295] width 339 height 10
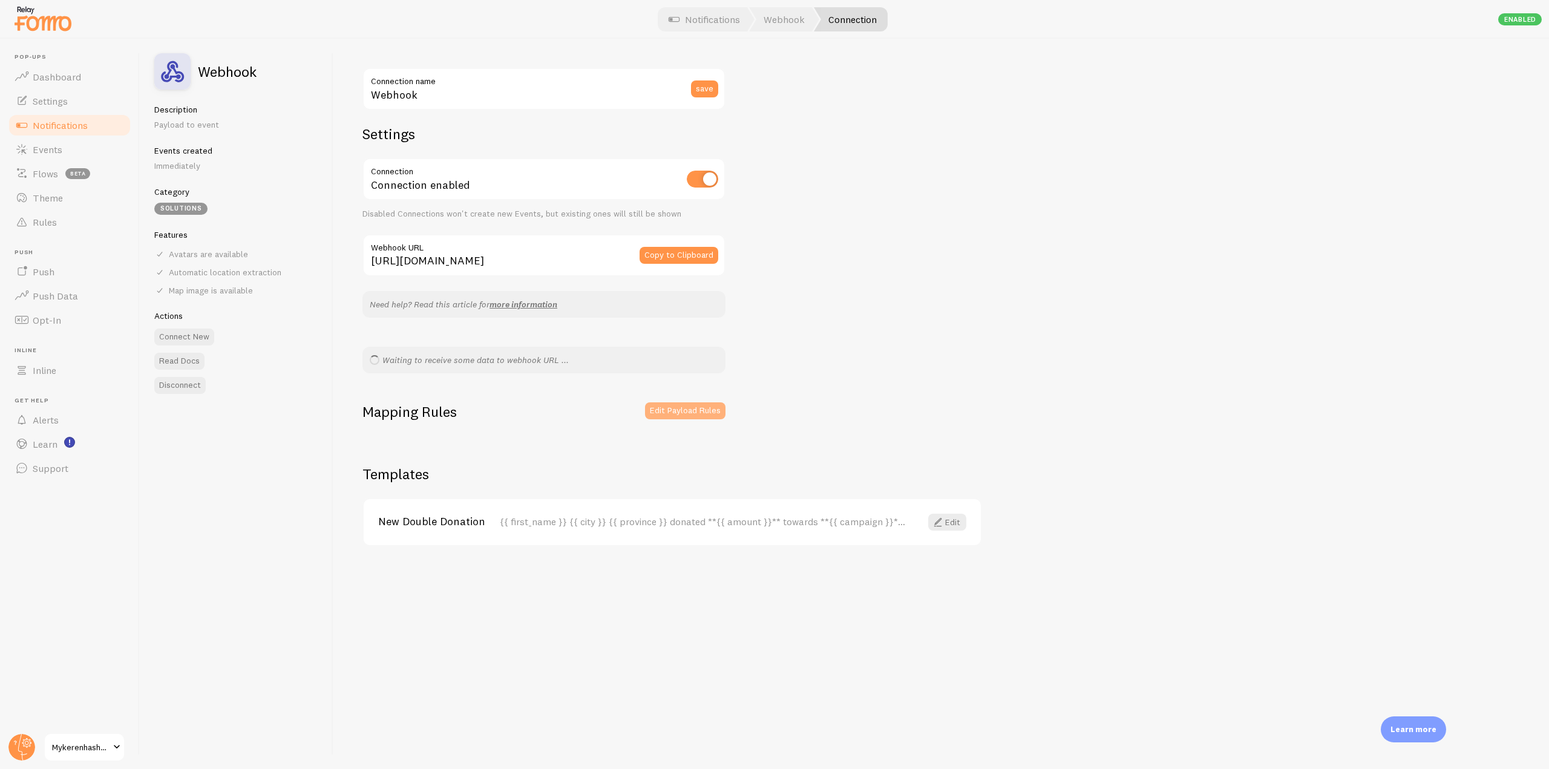
click at [675, 418] on button "Edit Payload Rules" at bounding box center [685, 410] width 80 height 17
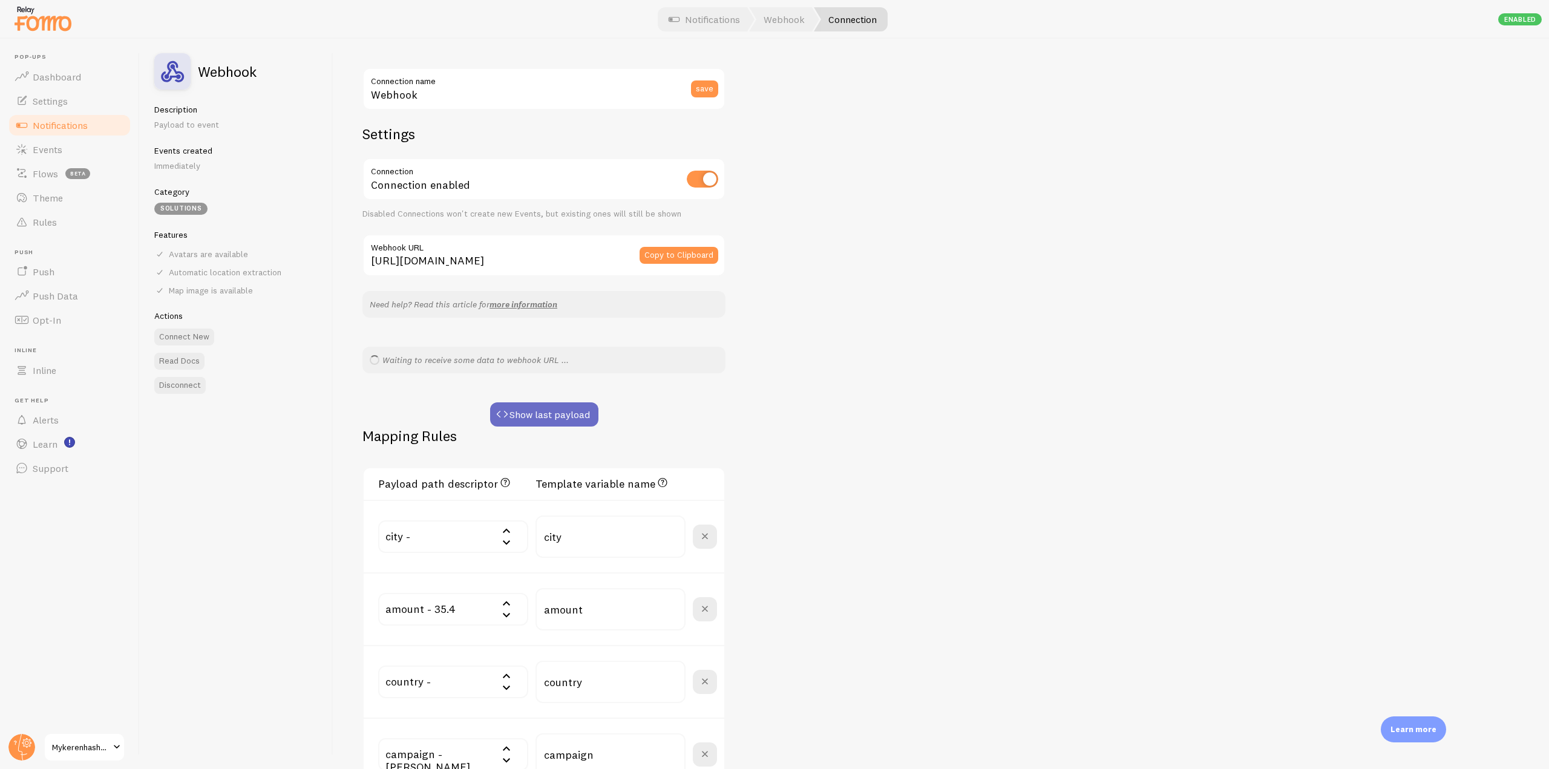
click at [542, 419] on button "Show last payload" at bounding box center [544, 414] width 108 height 24
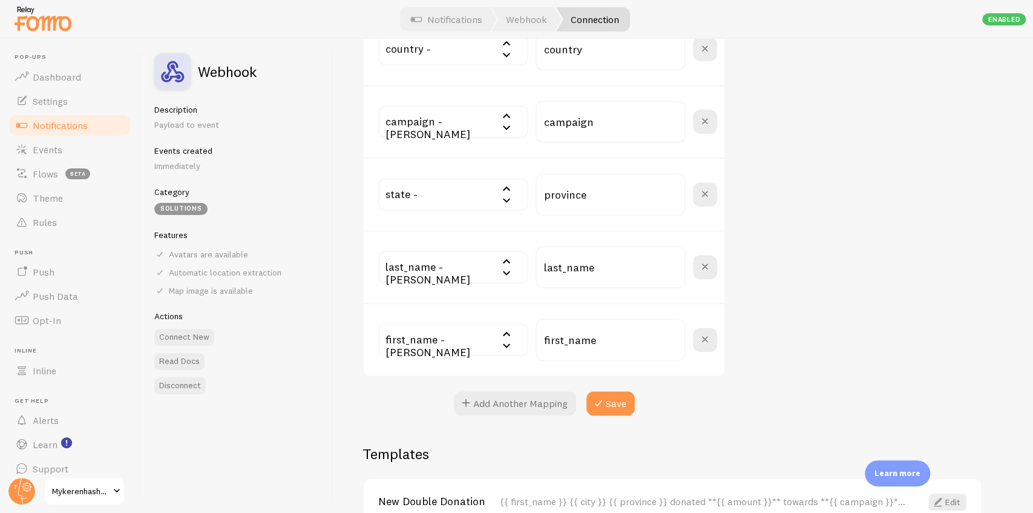
scroll to position [837, 0]
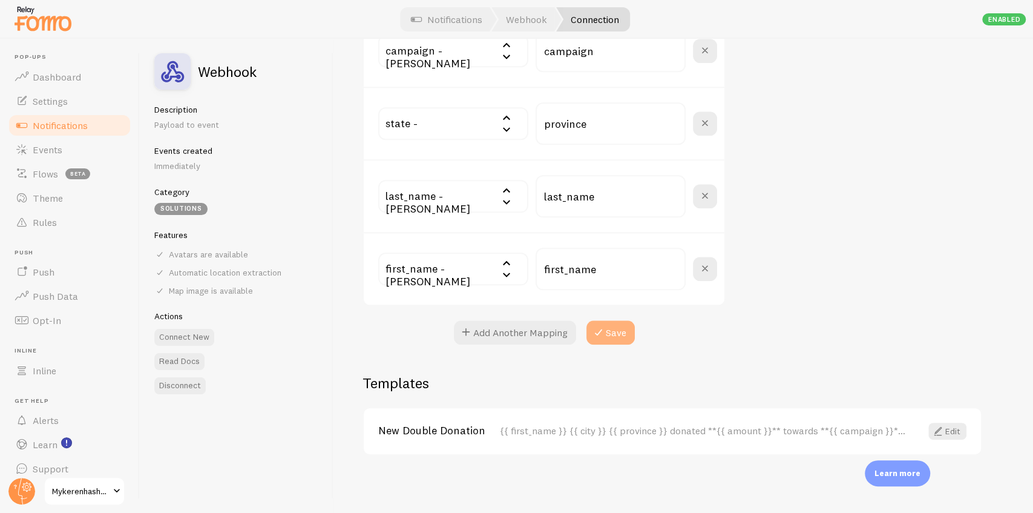
click at [618, 335] on button "Save" at bounding box center [610, 332] width 48 height 24
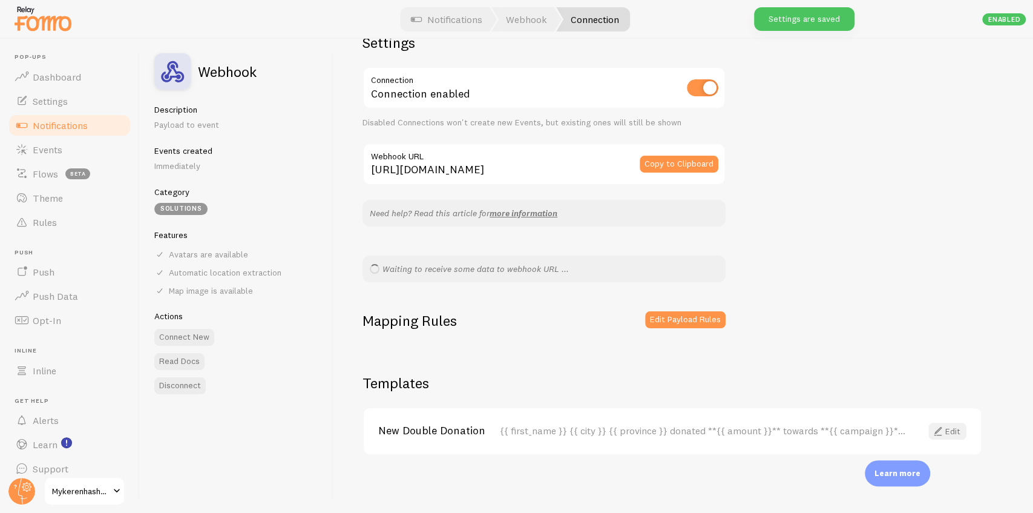
click at [944, 434] on span at bounding box center [938, 431] width 15 height 15
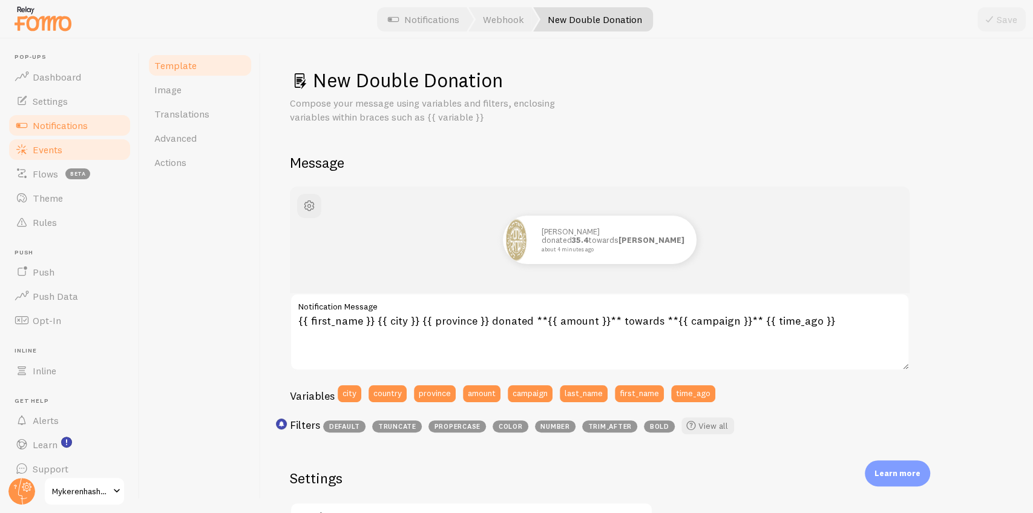
click at [61, 154] on span "Events" at bounding box center [48, 149] width 30 height 12
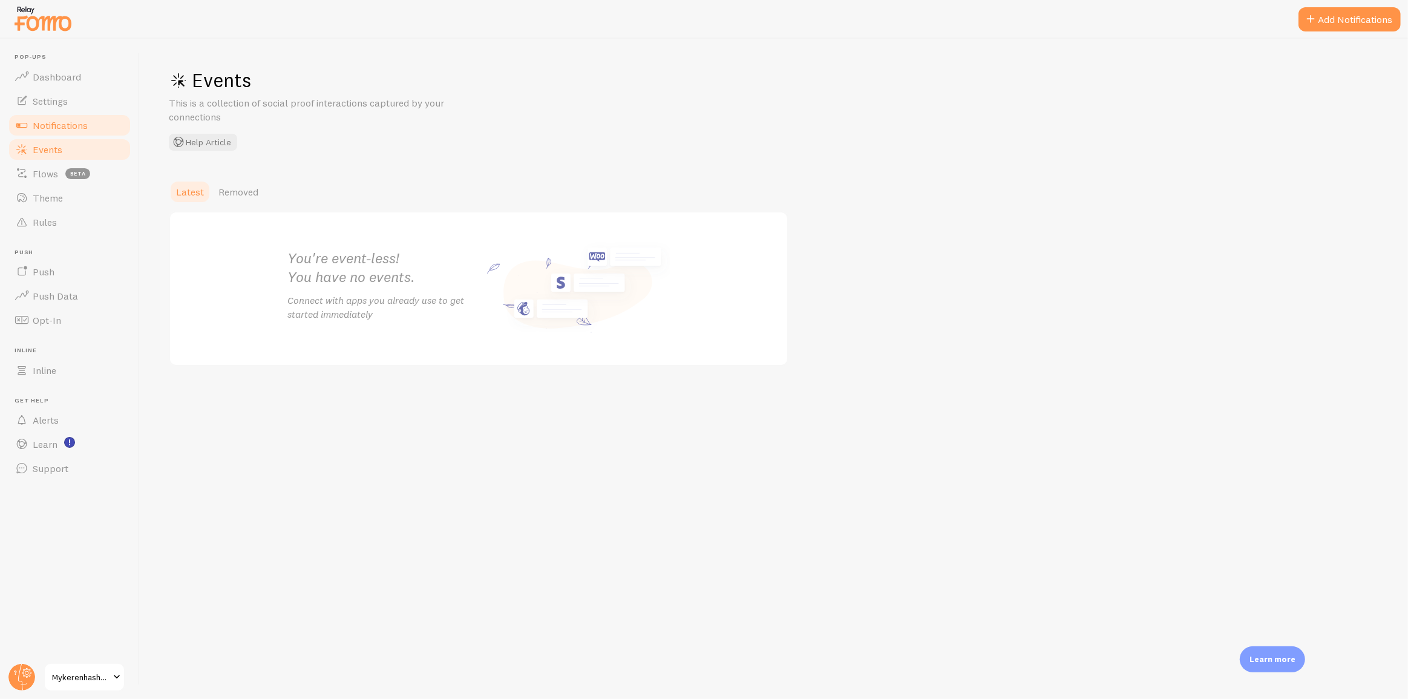
click at [88, 126] on link "Notifications" at bounding box center [69, 125] width 125 height 24
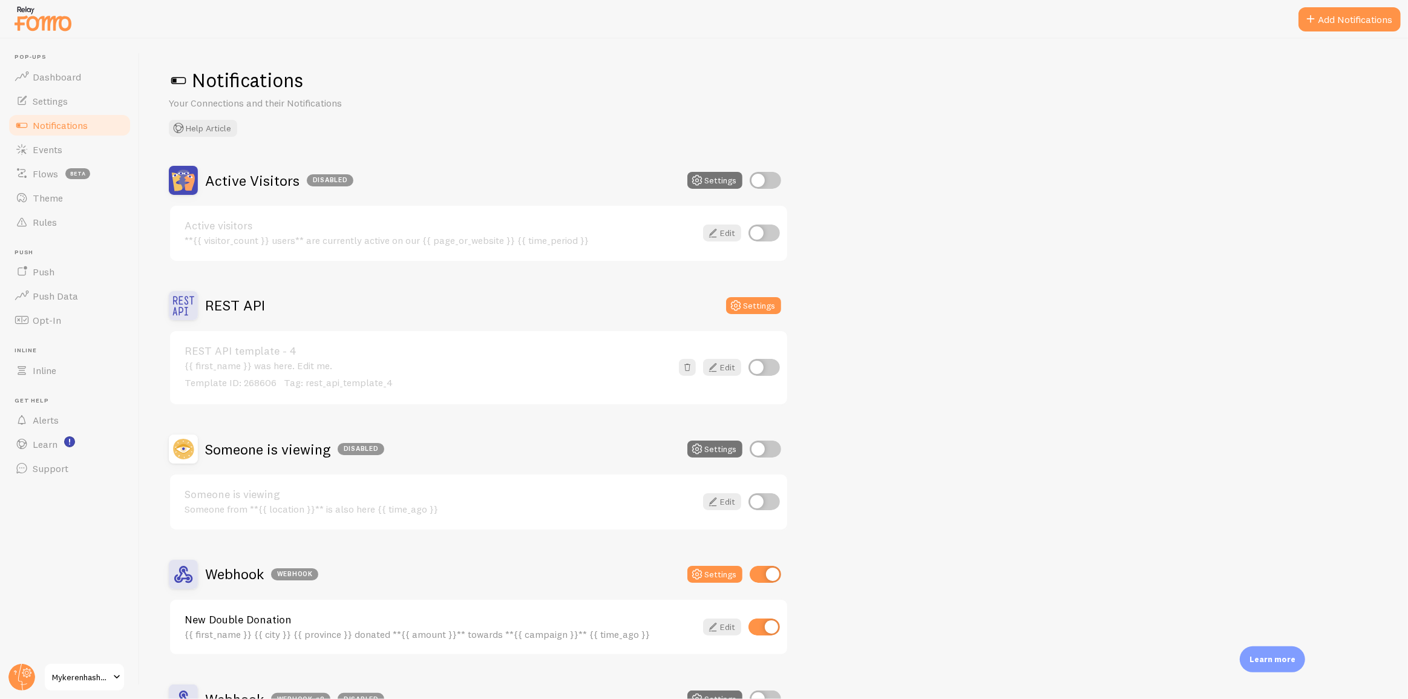
scroll to position [138, 0]
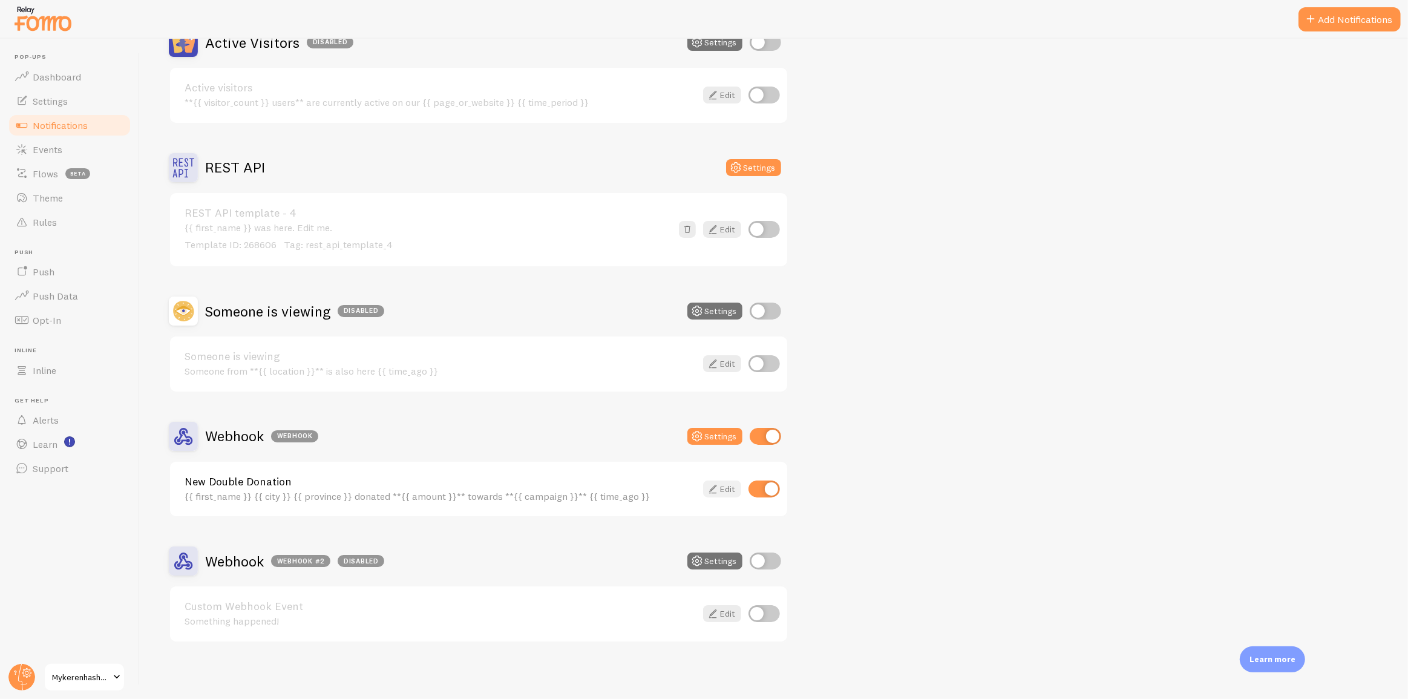
click at [715, 483] on icon at bounding box center [713, 489] width 15 height 15
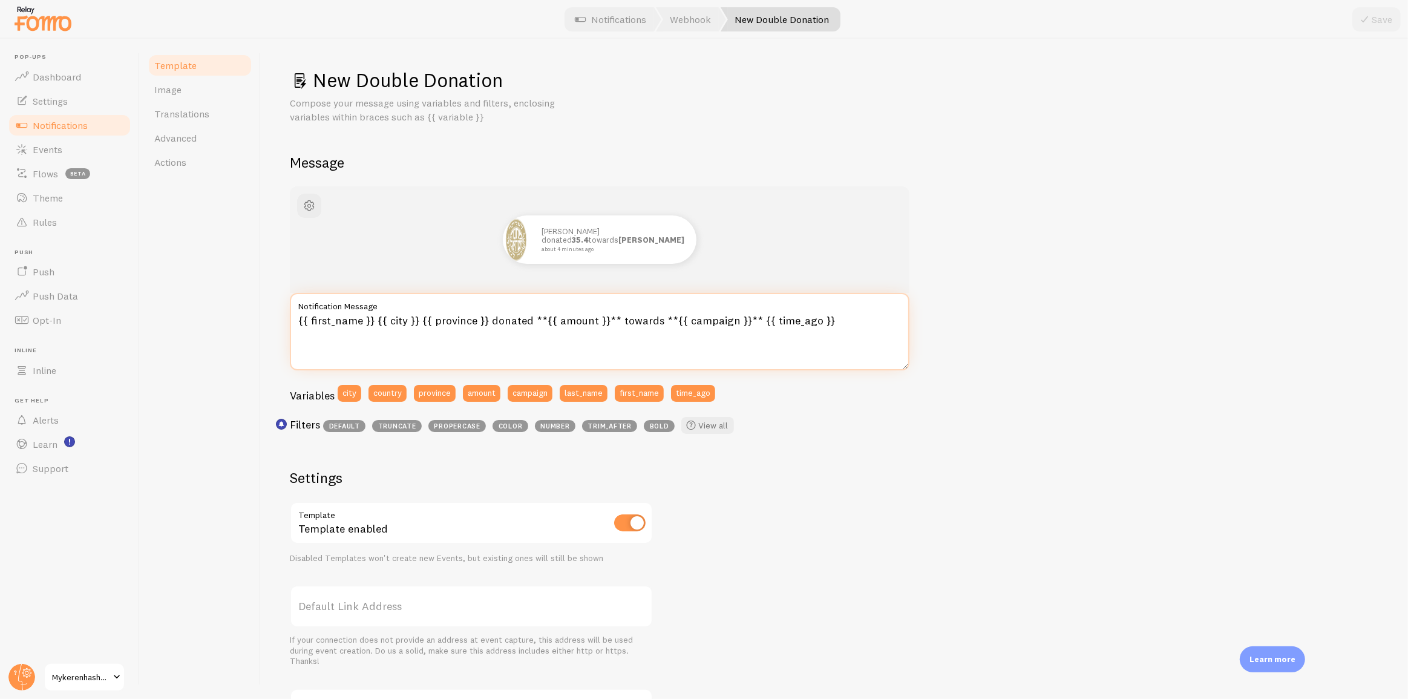
click at [404, 321] on textarea "{{ first_name }} {{ city }} {{ province }} donated **{{ amount }}** towards **{…" at bounding box center [600, 331] width 620 height 77
click at [572, 323] on textarea "{{ first_name }} {{ city | fallback [New York] }} {{ province }} donated **{{ a…" at bounding box center [600, 331] width 620 height 77
click at [628, 322] on textarea "{{ first_name }} {{ city | fallback [New York] }} {{ province | fallback [] }} …" at bounding box center [600, 331] width 620 height 77
click at [600, 339] on textarea "{{ first_name }} {{ city | fallback [New York] }} {{ province | fallback [New Y…" at bounding box center [600, 331] width 620 height 77
type textarea "{{ first_name }} {{ city | fallback [New York] }} {{ province | fallback [New Y…"
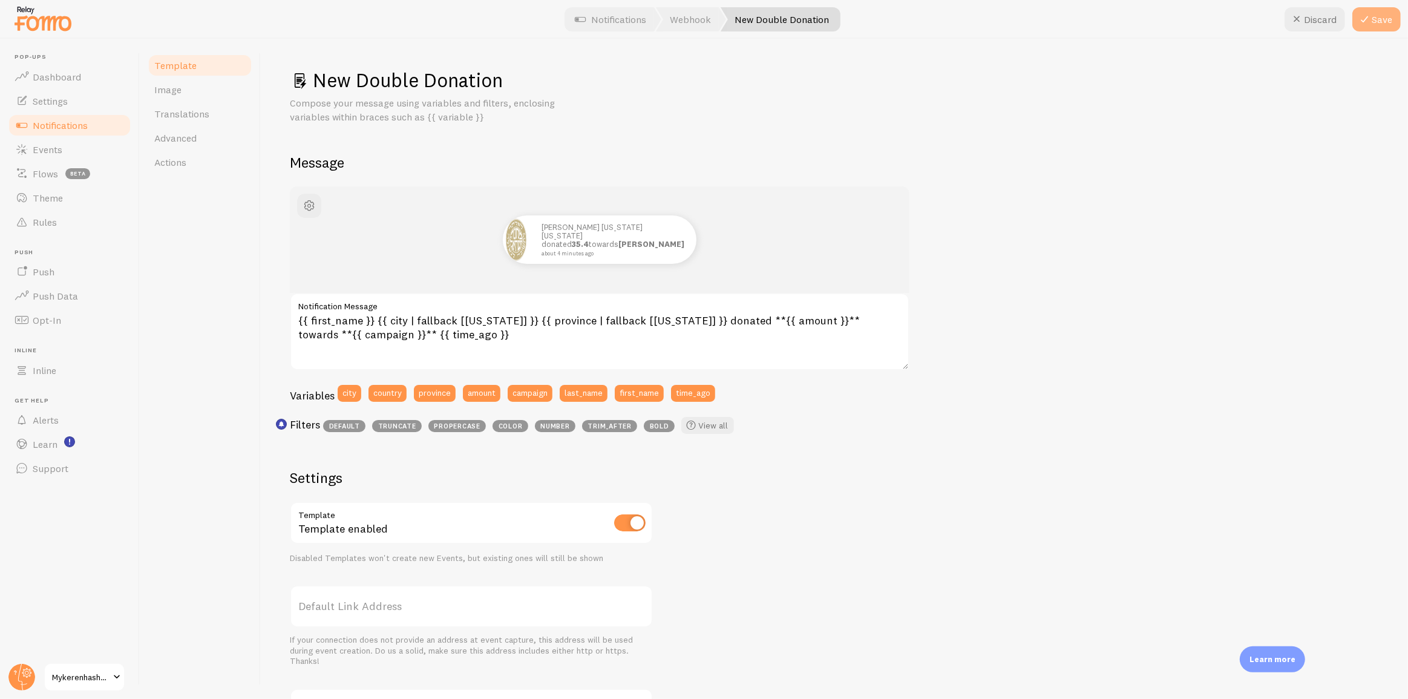
click at [1366, 12] on icon at bounding box center [1364, 19] width 15 height 15
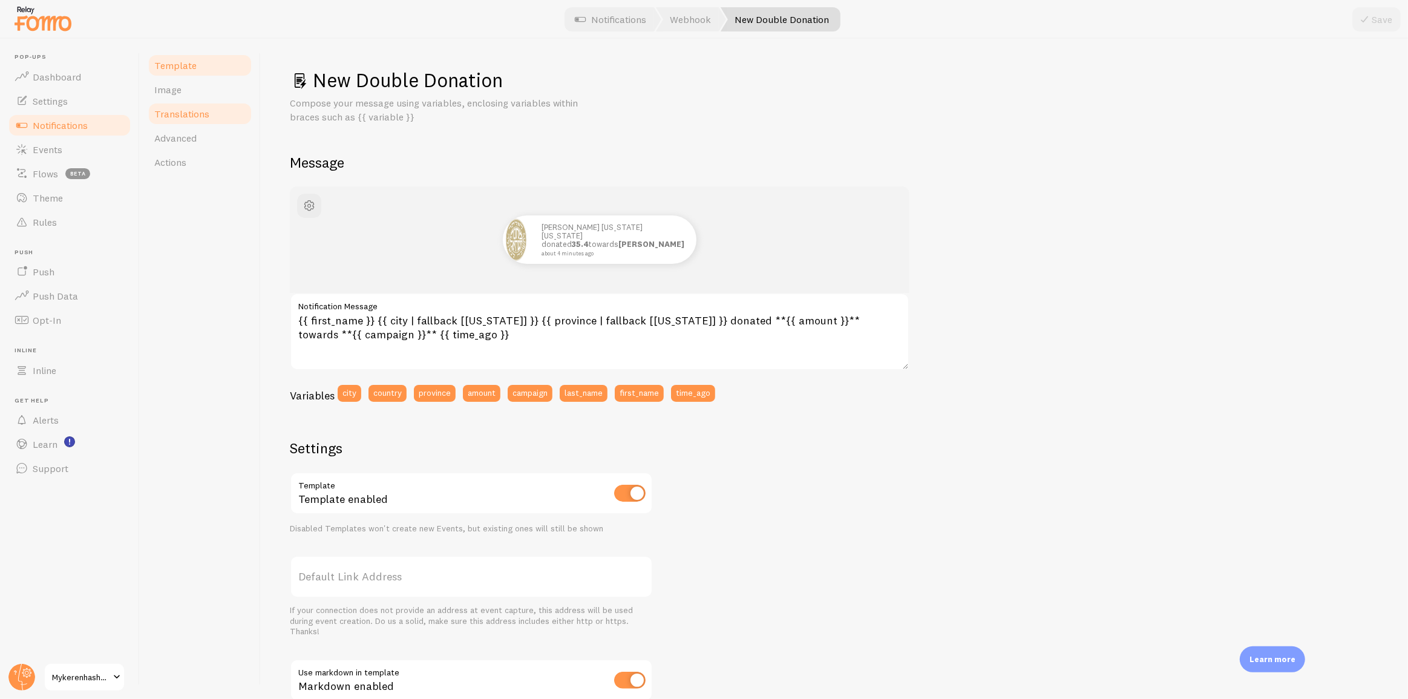
click at [178, 103] on link "Translations" at bounding box center [200, 114] width 106 height 24
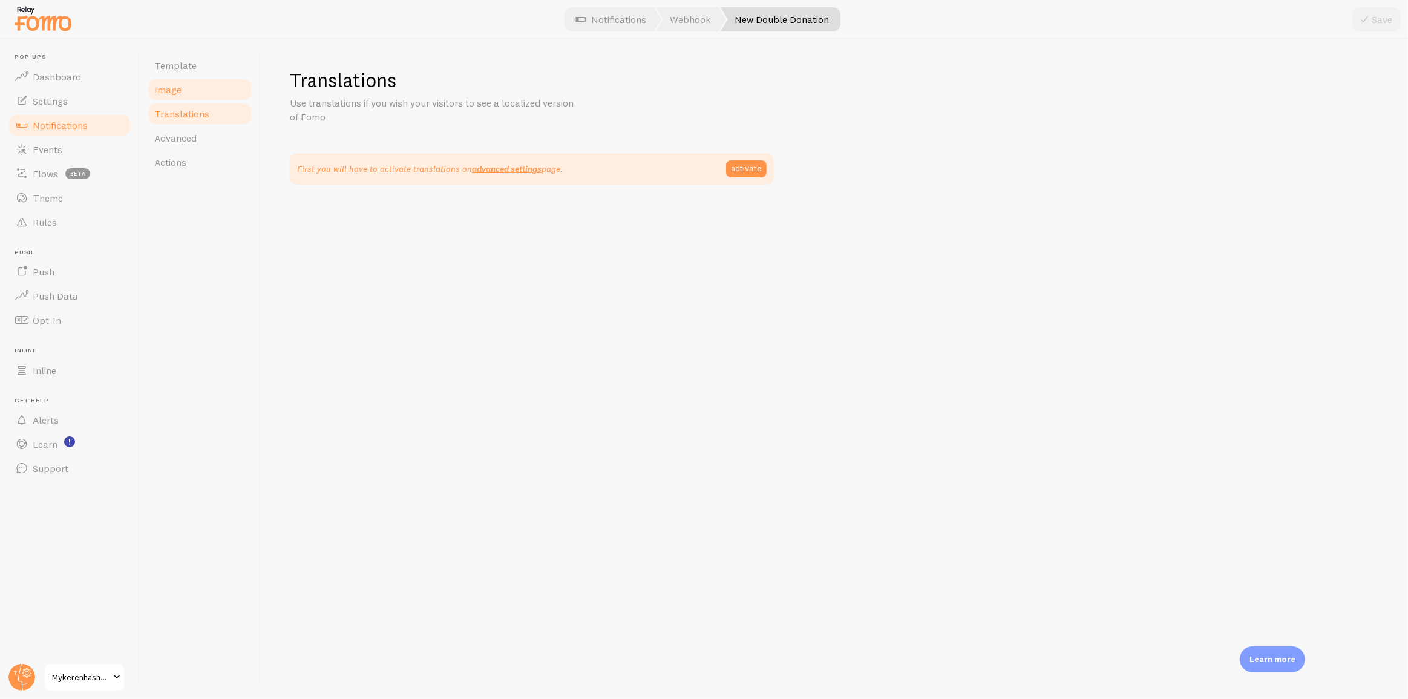
click at [183, 91] on link "Image" at bounding box center [200, 89] width 106 height 24
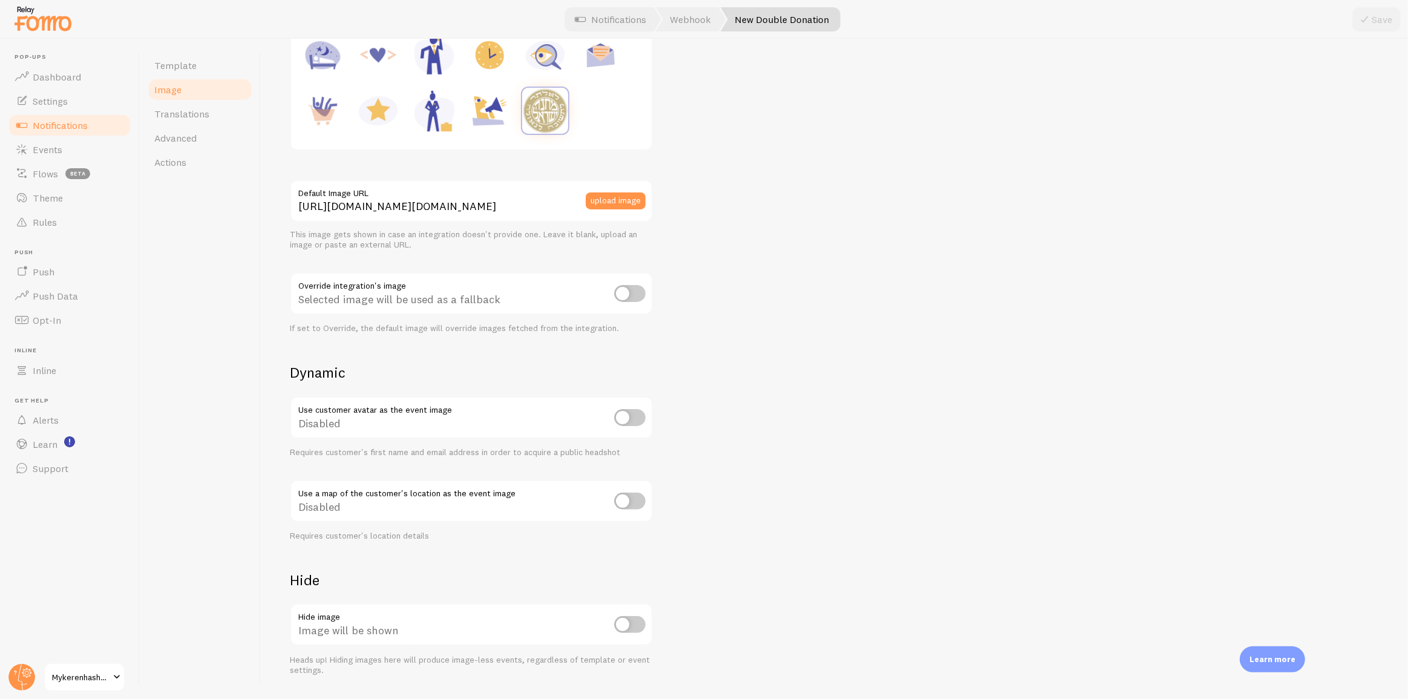
scroll to position [253, 0]
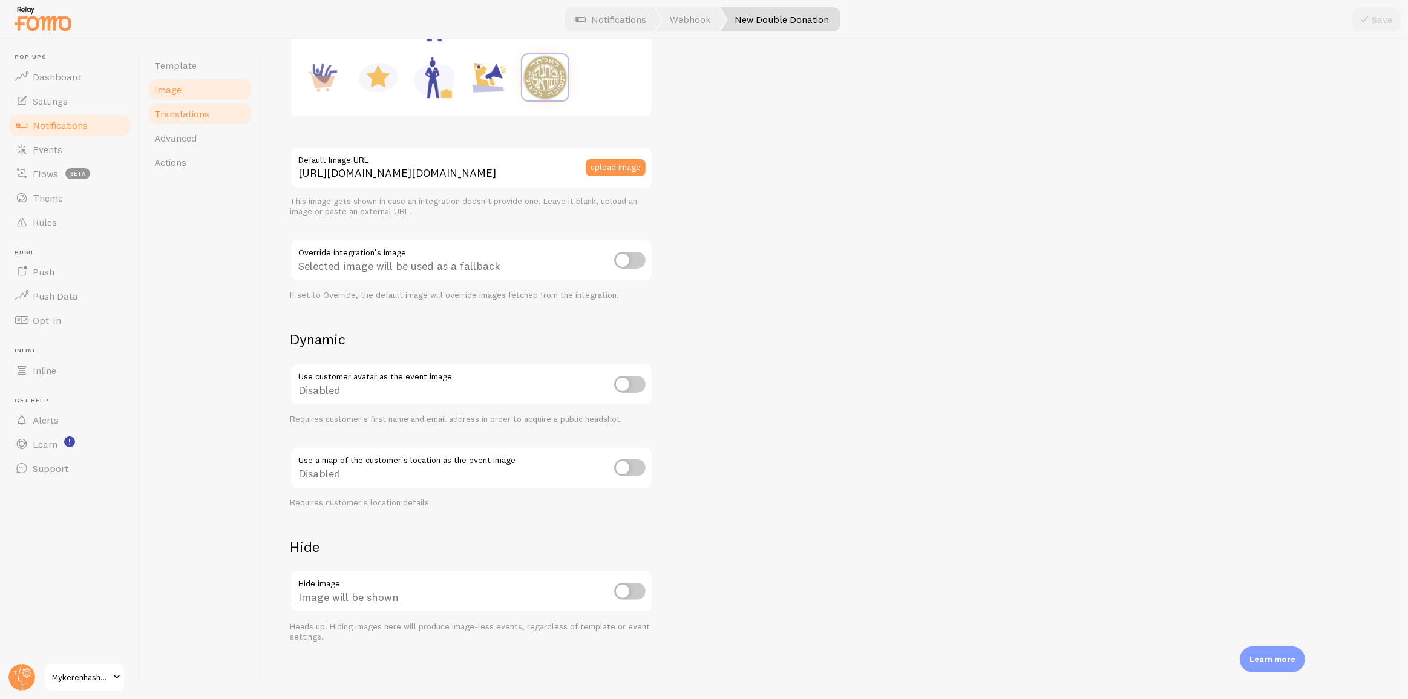
click at [229, 118] on link "Translations" at bounding box center [200, 114] width 106 height 24
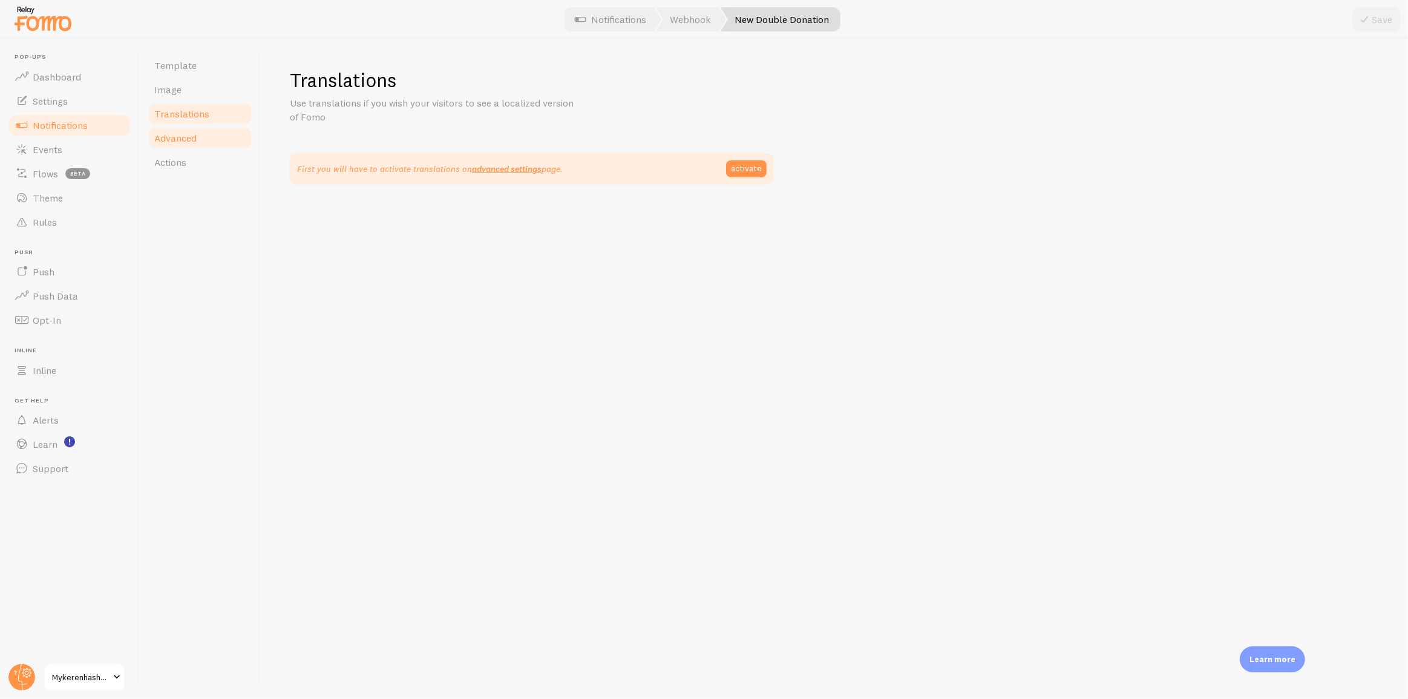
click at [213, 129] on link "Advanced" at bounding box center [200, 138] width 106 height 24
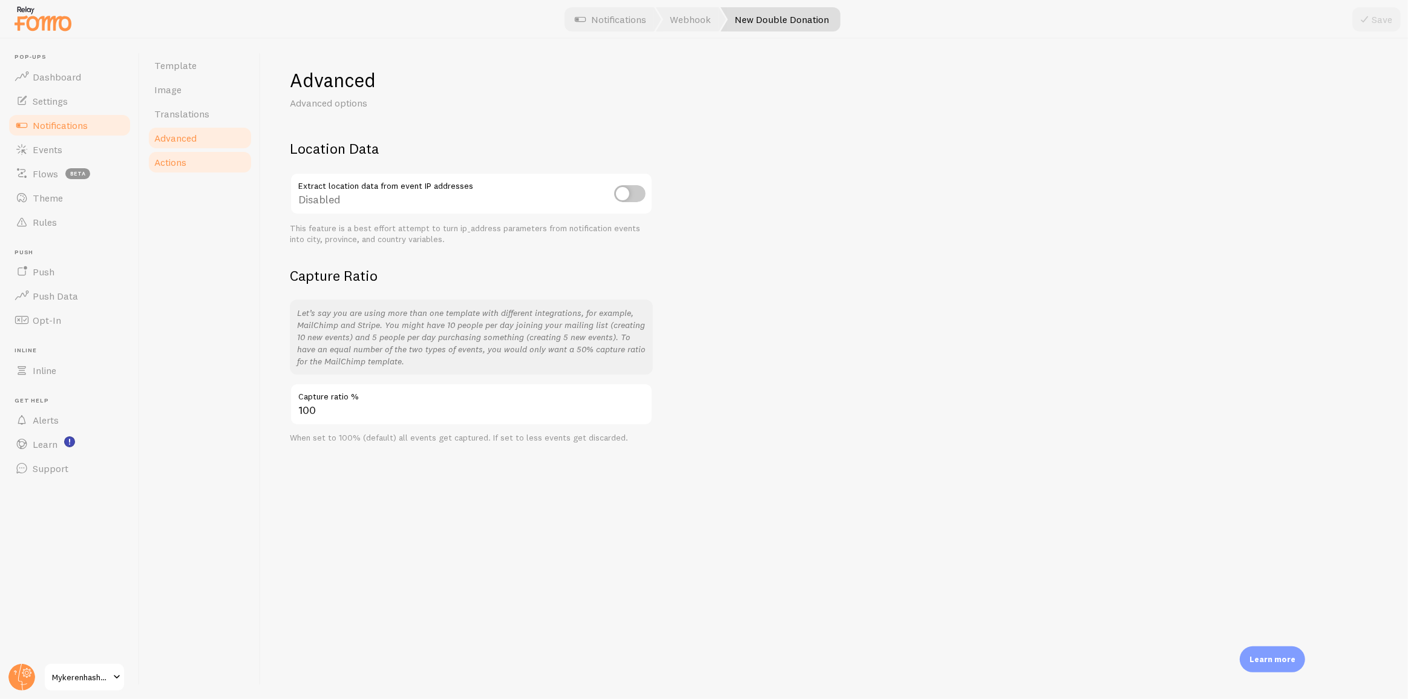
click at [183, 156] on span "Actions" at bounding box center [170, 162] width 32 height 12
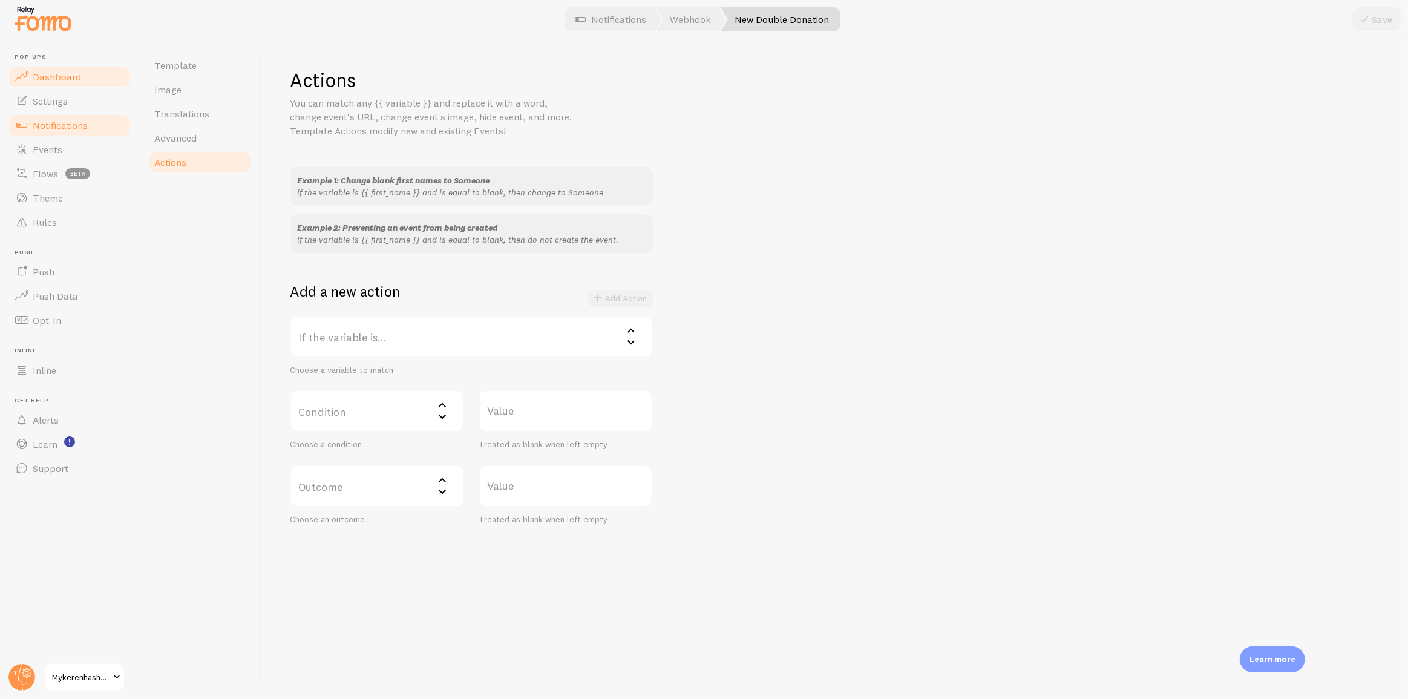
click at [72, 74] on span "Dashboard" at bounding box center [57, 77] width 48 height 12
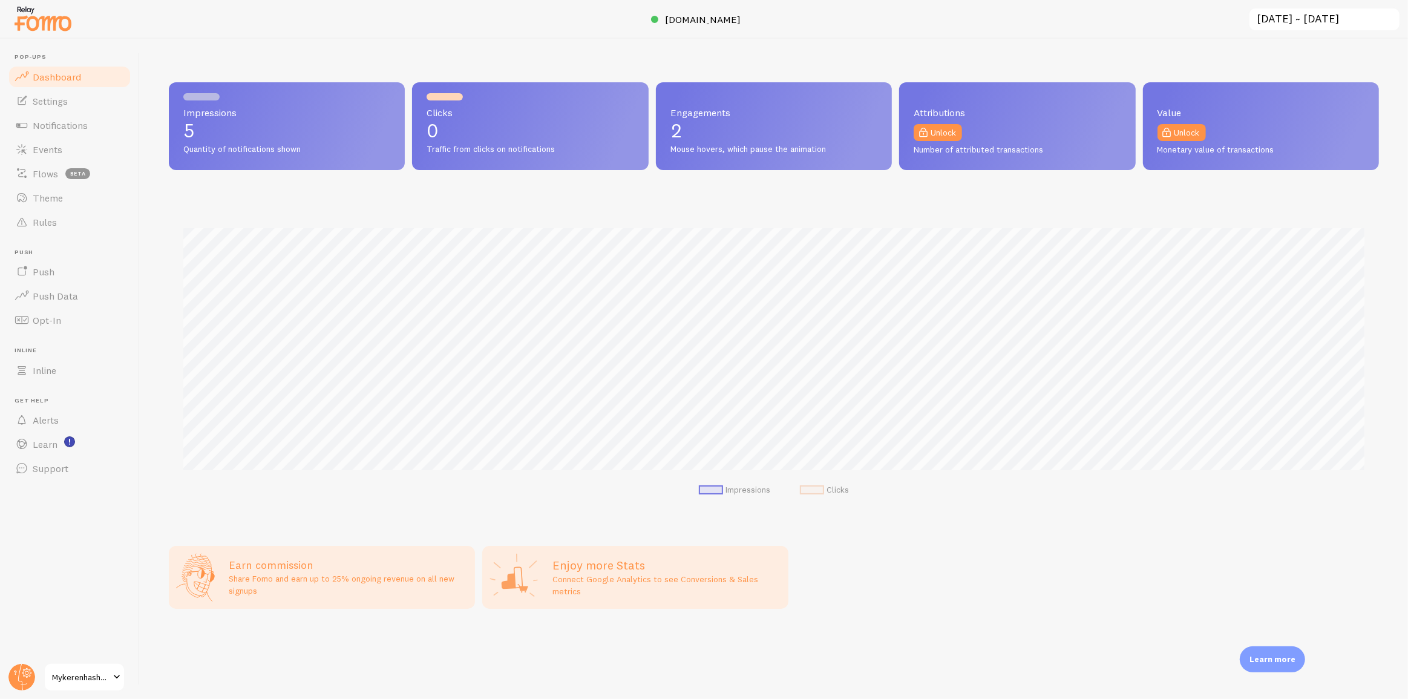
scroll to position [318, 1210]
click at [63, 107] on link "Settings" at bounding box center [69, 101] width 125 height 24
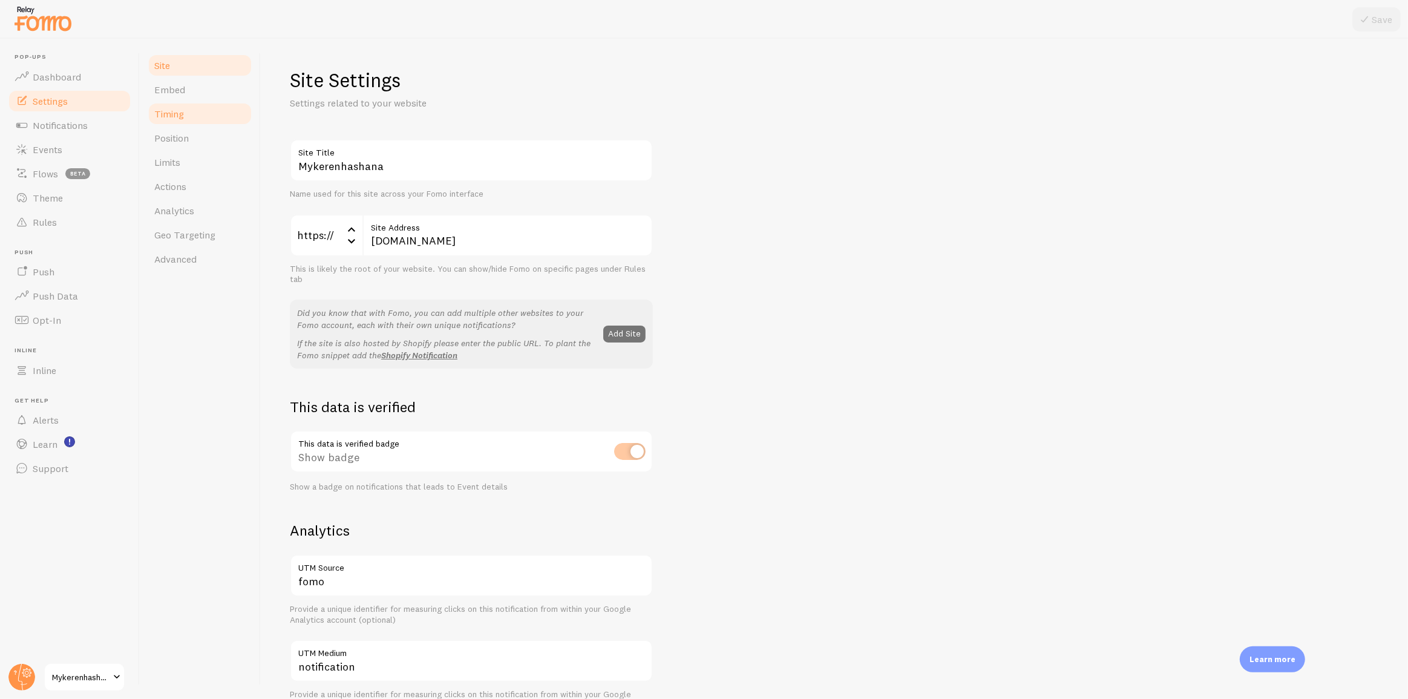
click at [191, 113] on link "Timing" at bounding box center [200, 114] width 106 height 24
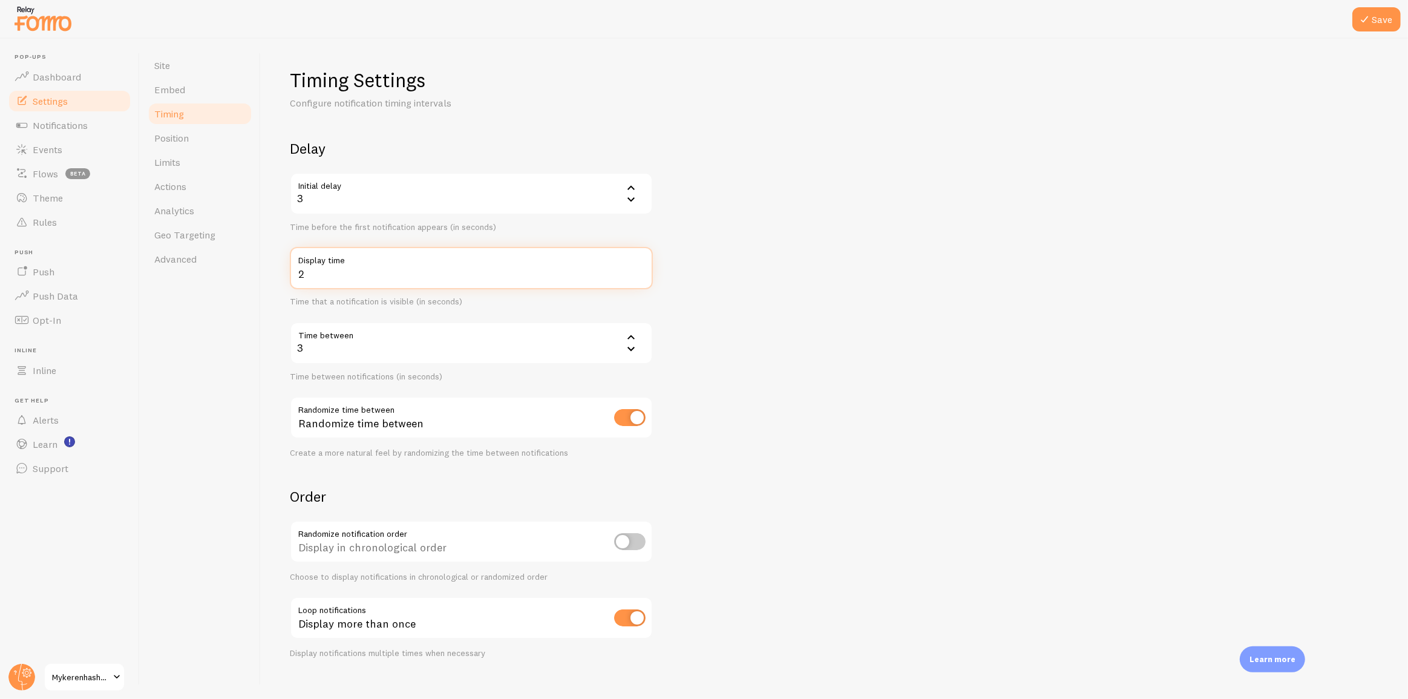
click at [639, 274] on input "2" at bounding box center [471, 268] width 363 height 42
click at [640, 272] on input "3" at bounding box center [471, 268] width 363 height 42
click at [640, 272] on input "4" at bounding box center [471, 268] width 363 height 42
click at [640, 272] on input "5" at bounding box center [471, 268] width 363 height 42
click at [640, 272] on input "6" at bounding box center [471, 268] width 363 height 42
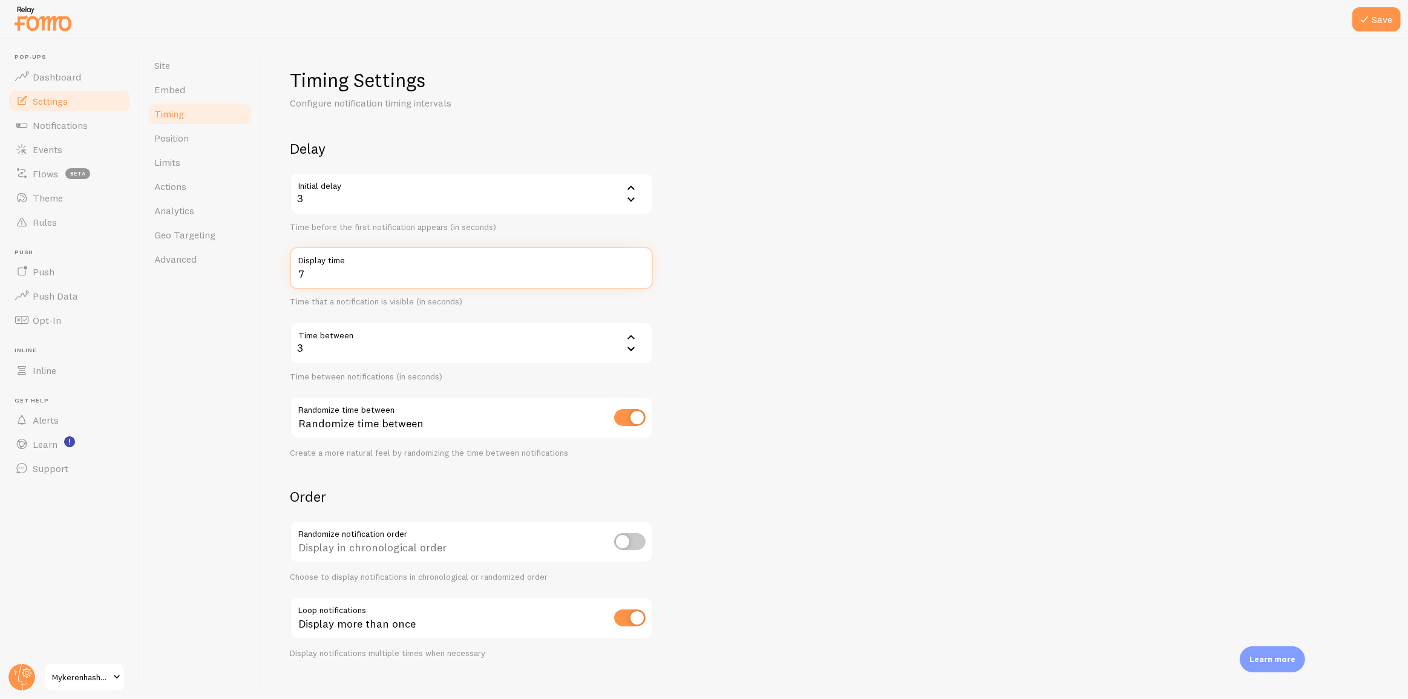
click at [640, 272] on input "7" at bounding box center [471, 268] width 363 height 42
type input "8"
click at [640, 272] on input "8" at bounding box center [471, 268] width 363 height 42
click at [633, 340] on icon at bounding box center [631, 337] width 15 height 15
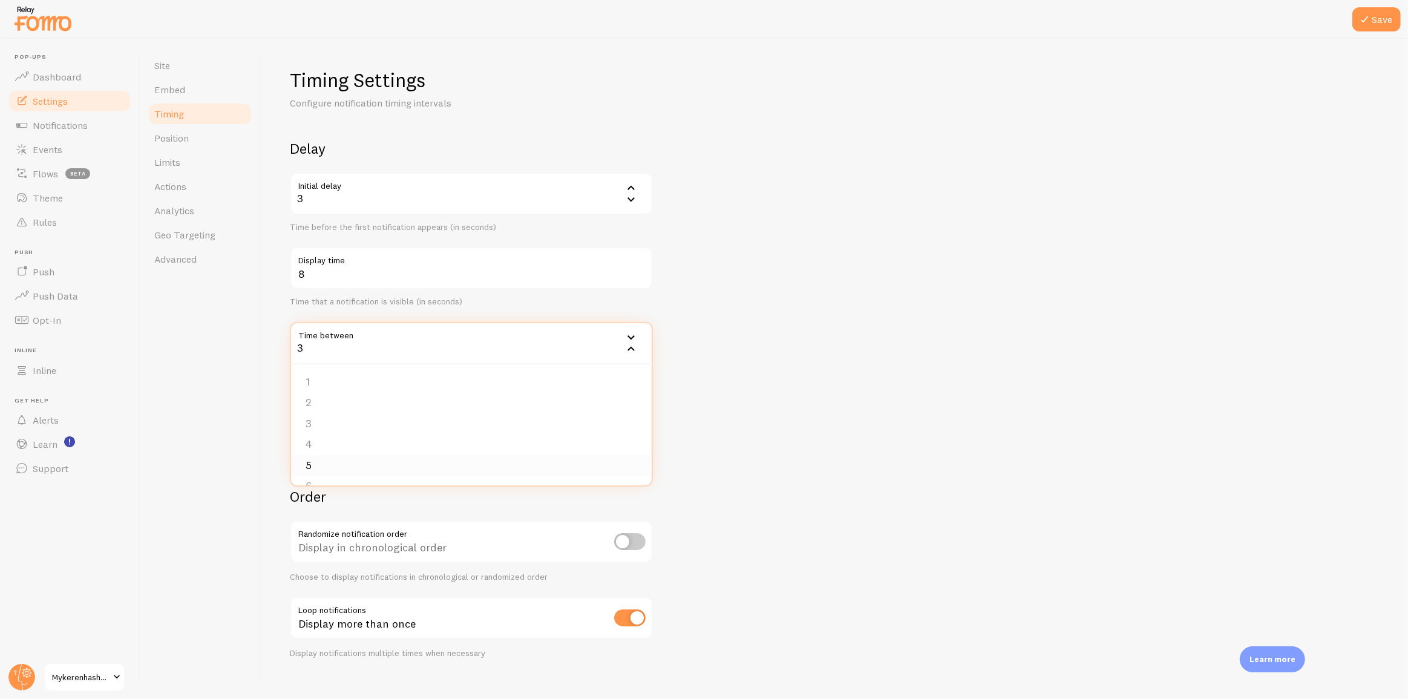
click at [494, 463] on li "5" at bounding box center [471, 465] width 361 height 21
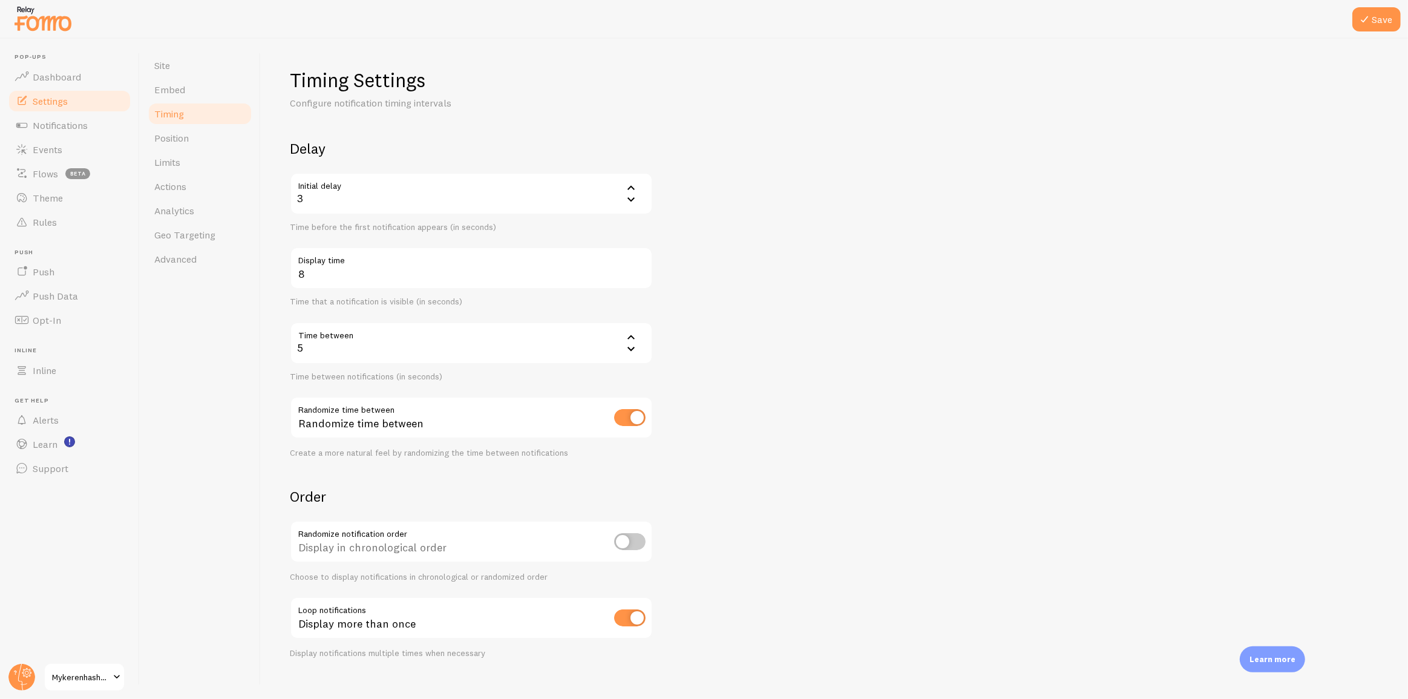
click at [600, 359] on div "5" at bounding box center [471, 343] width 363 height 42
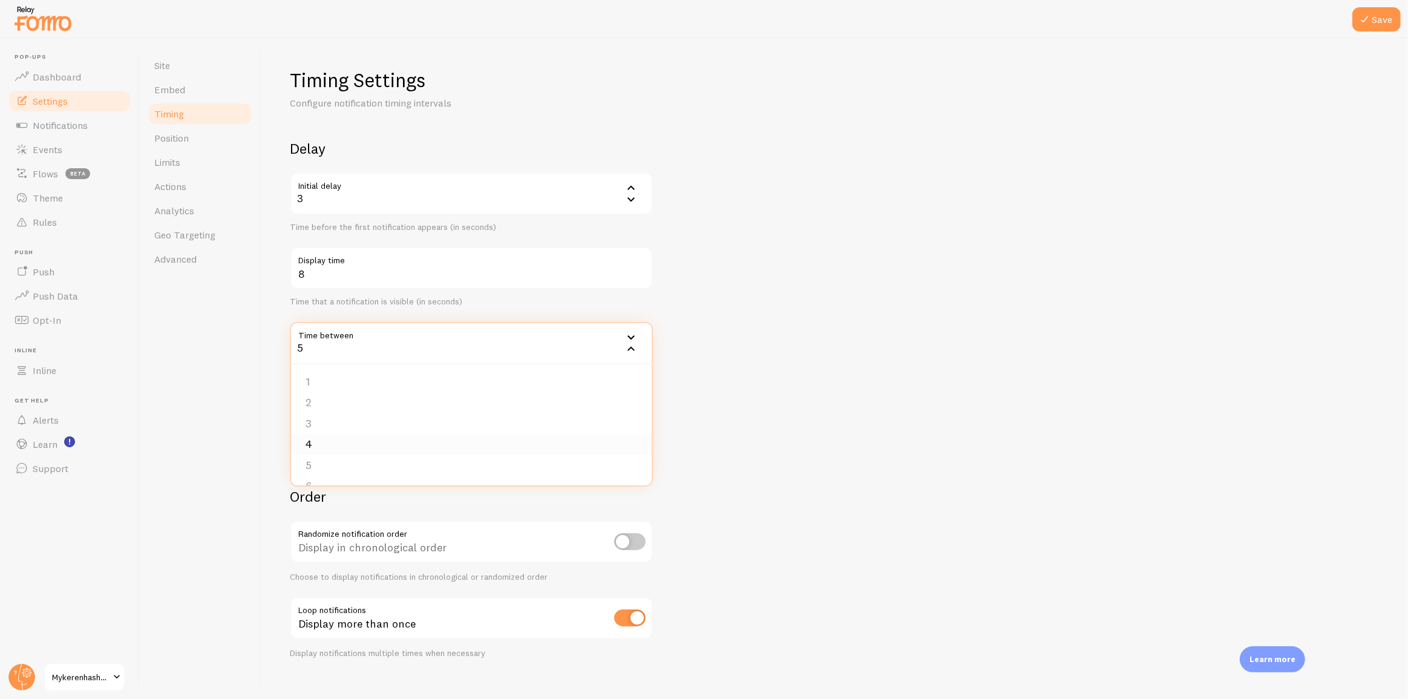
click at [443, 440] on li "4" at bounding box center [471, 444] width 361 height 21
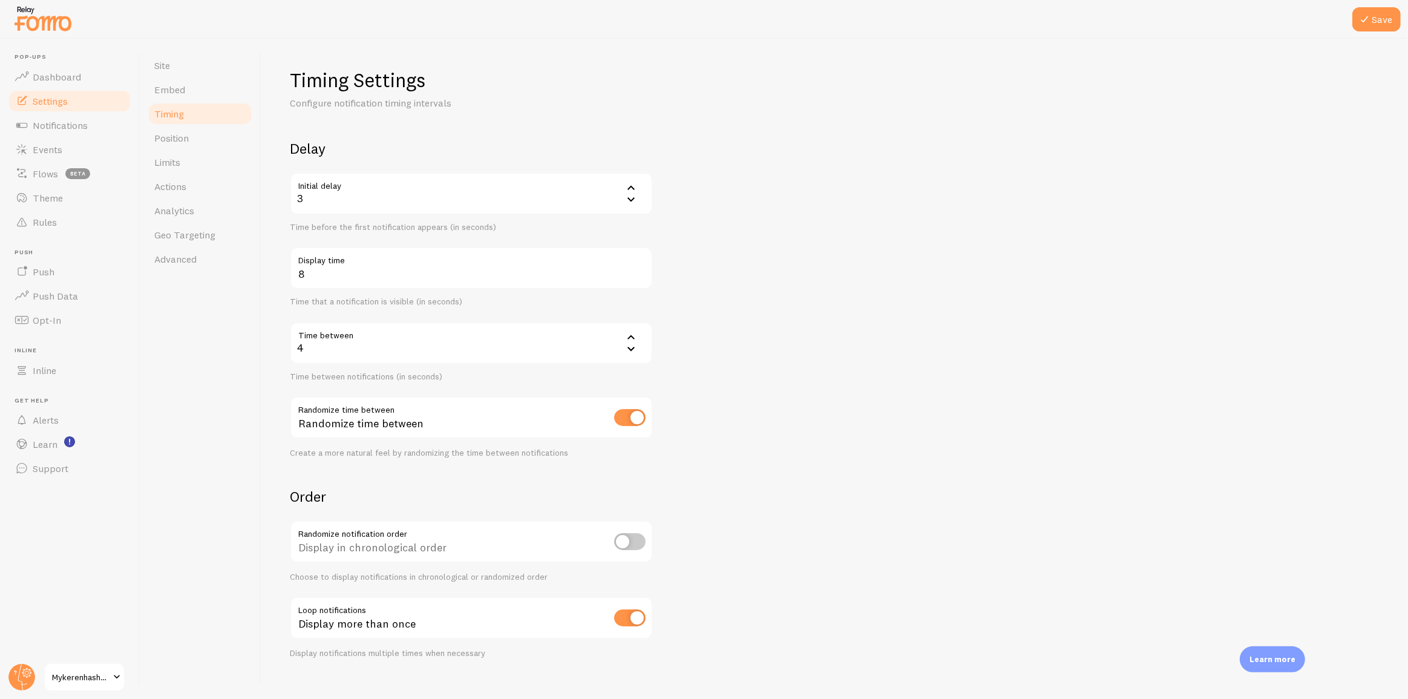
click at [635, 194] on icon at bounding box center [631, 187] width 15 height 15
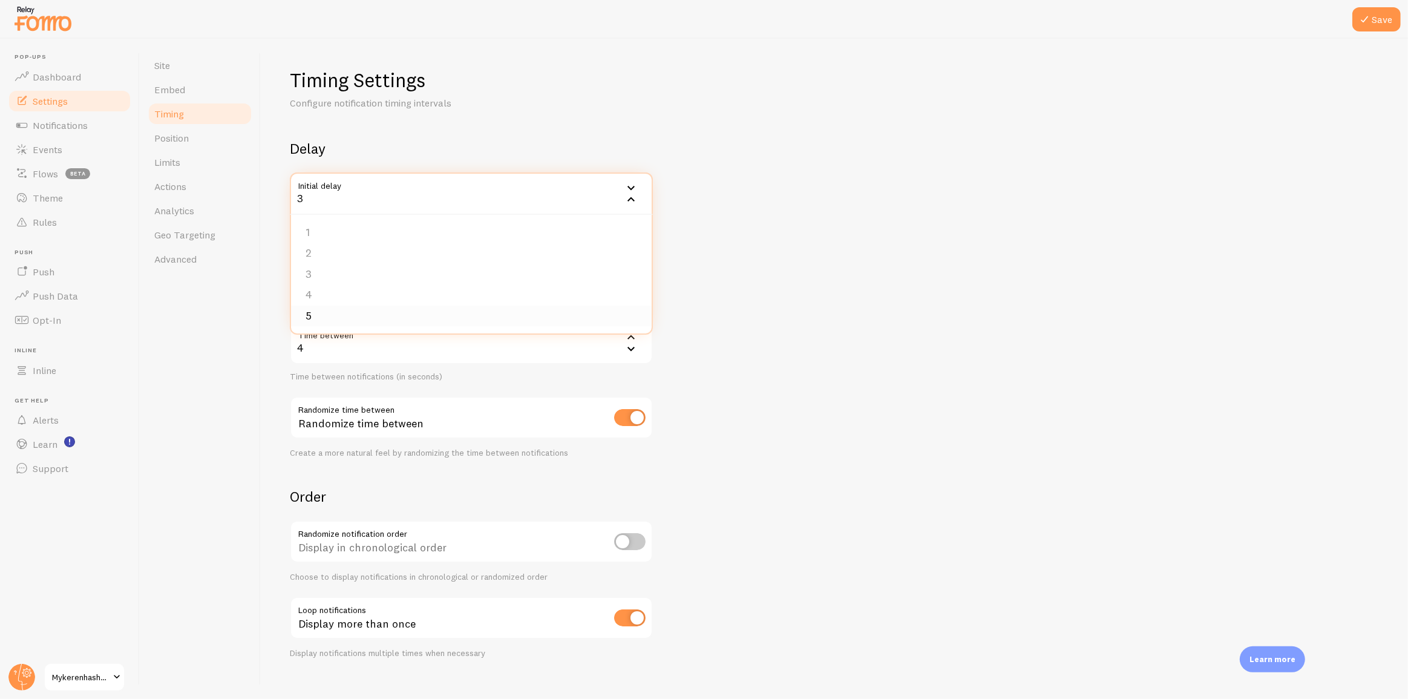
click at [365, 319] on li "5" at bounding box center [471, 316] width 361 height 21
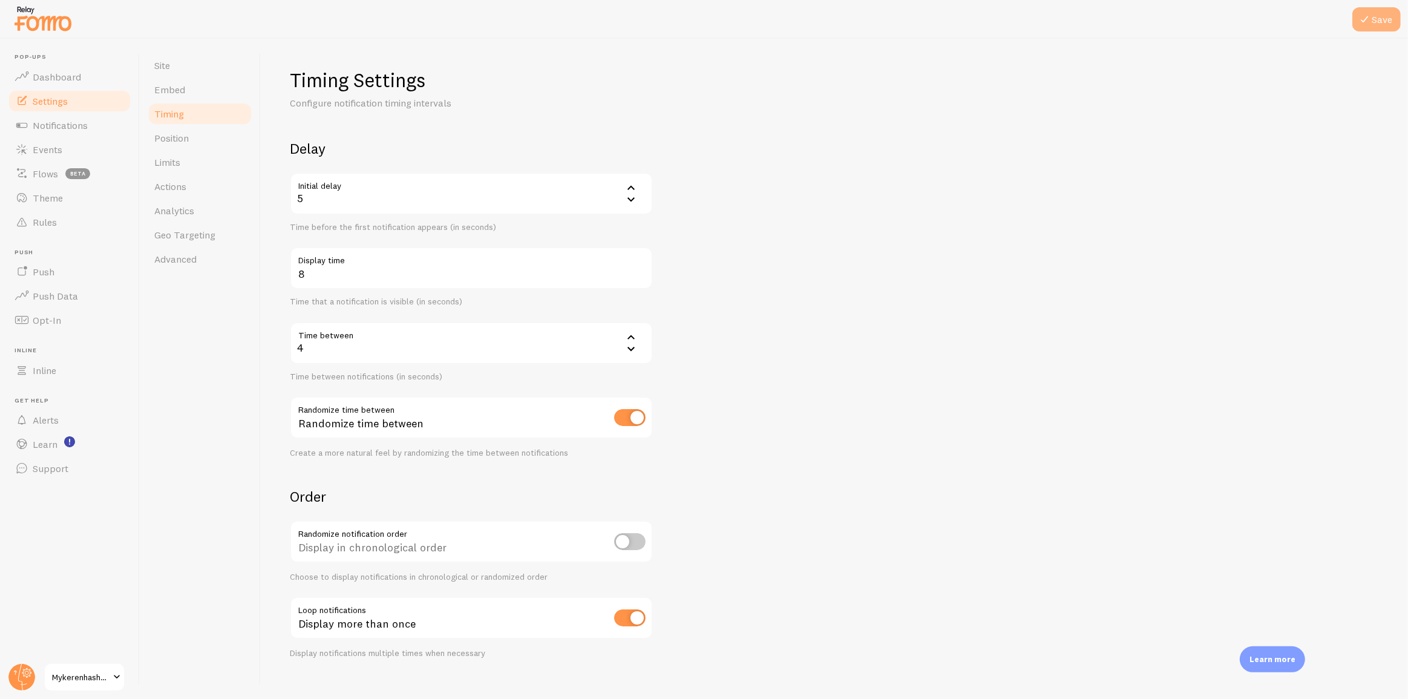
click at [1373, 18] on button "Save" at bounding box center [1376, 19] width 48 height 24
click at [631, 416] on input "checkbox" at bounding box center [629, 417] width 31 height 17
checkbox input "false"
click at [1385, 8] on button "Save" at bounding box center [1376, 19] width 48 height 24
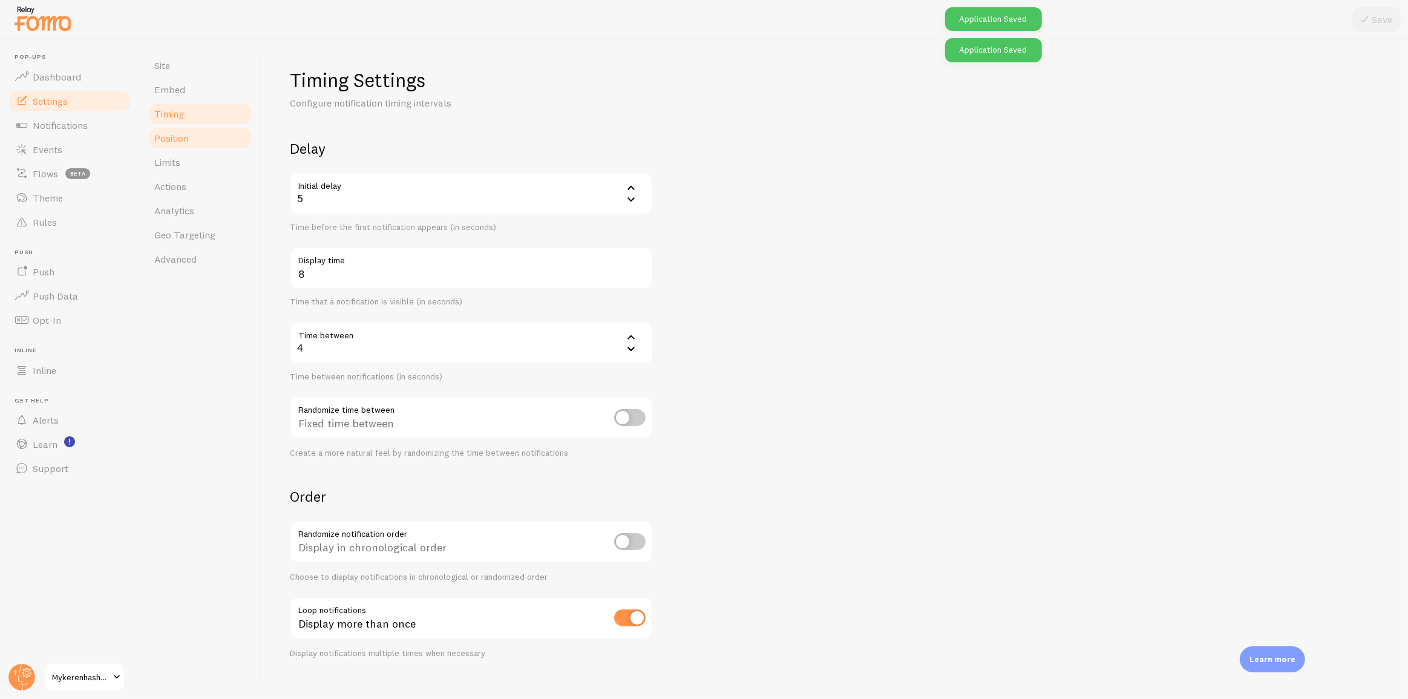
click at [186, 143] on span "Position" at bounding box center [171, 138] width 34 height 12
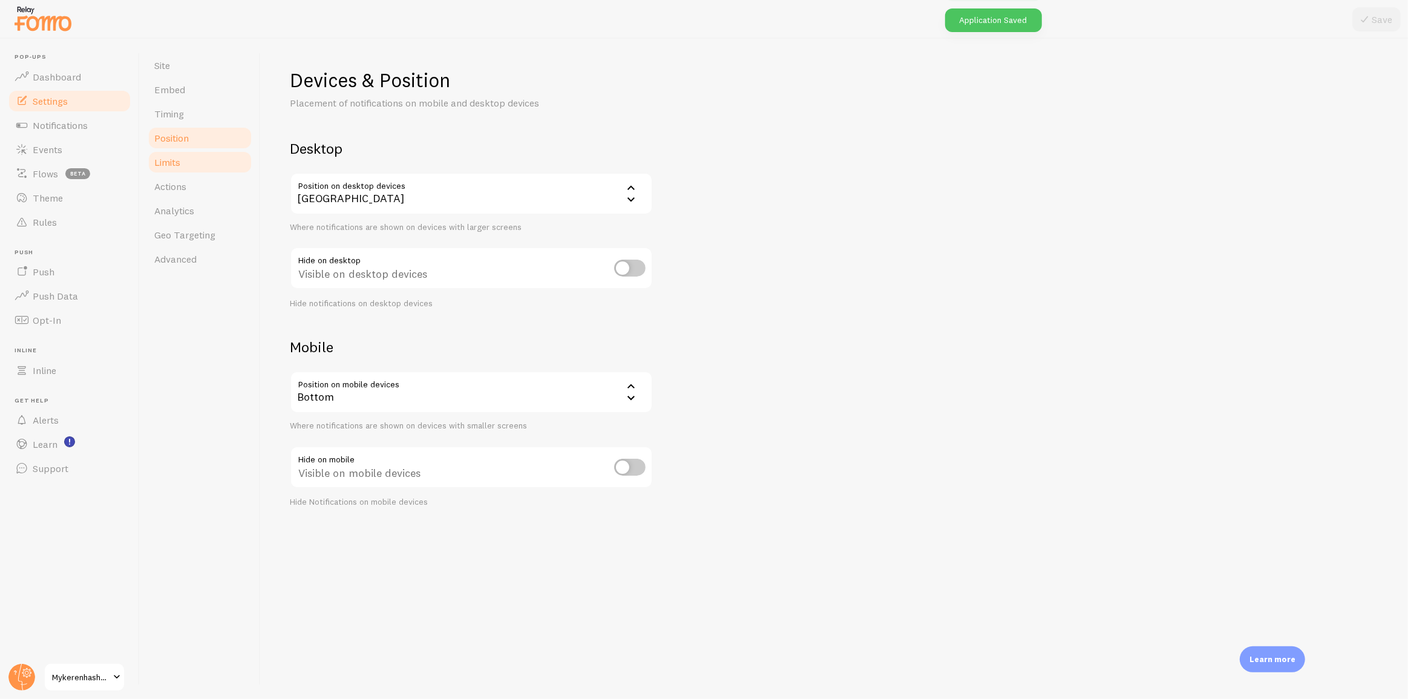
click at [187, 163] on link "Limits" at bounding box center [200, 162] width 106 height 24
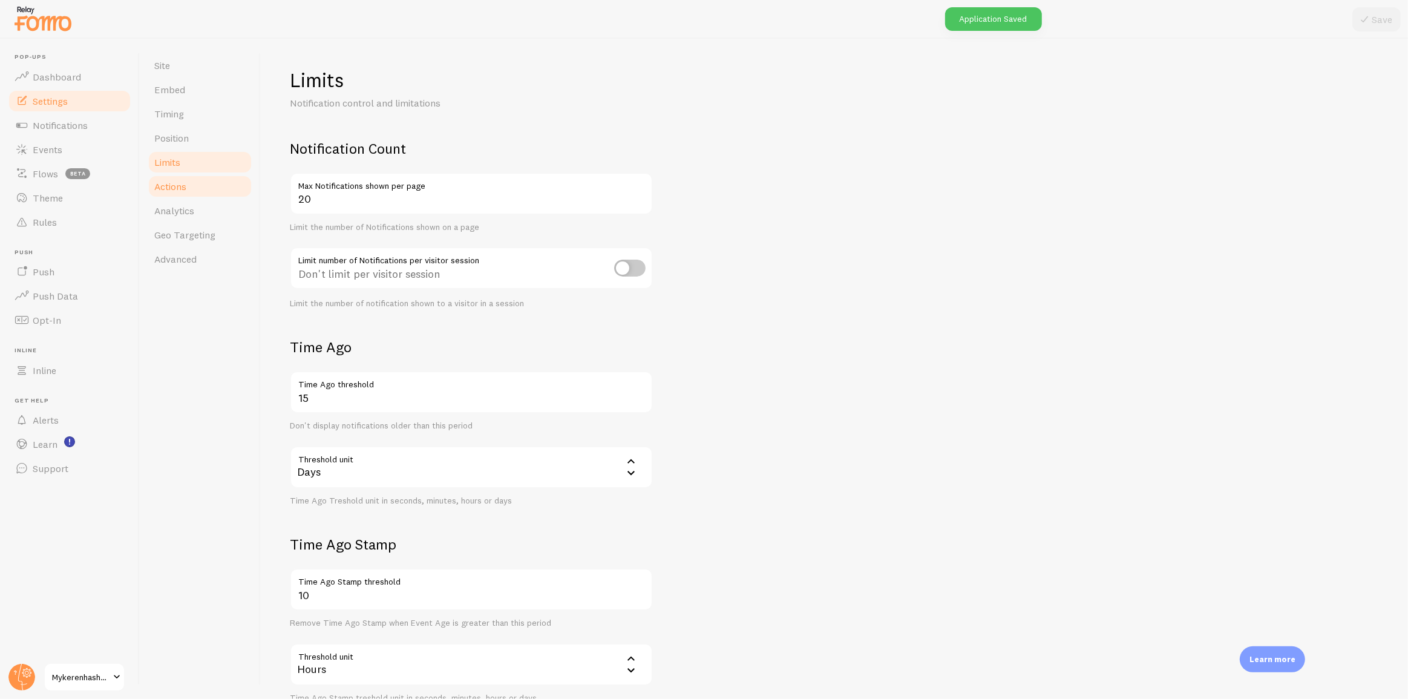
click at [185, 184] on span "Actions" at bounding box center [170, 186] width 32 height 12
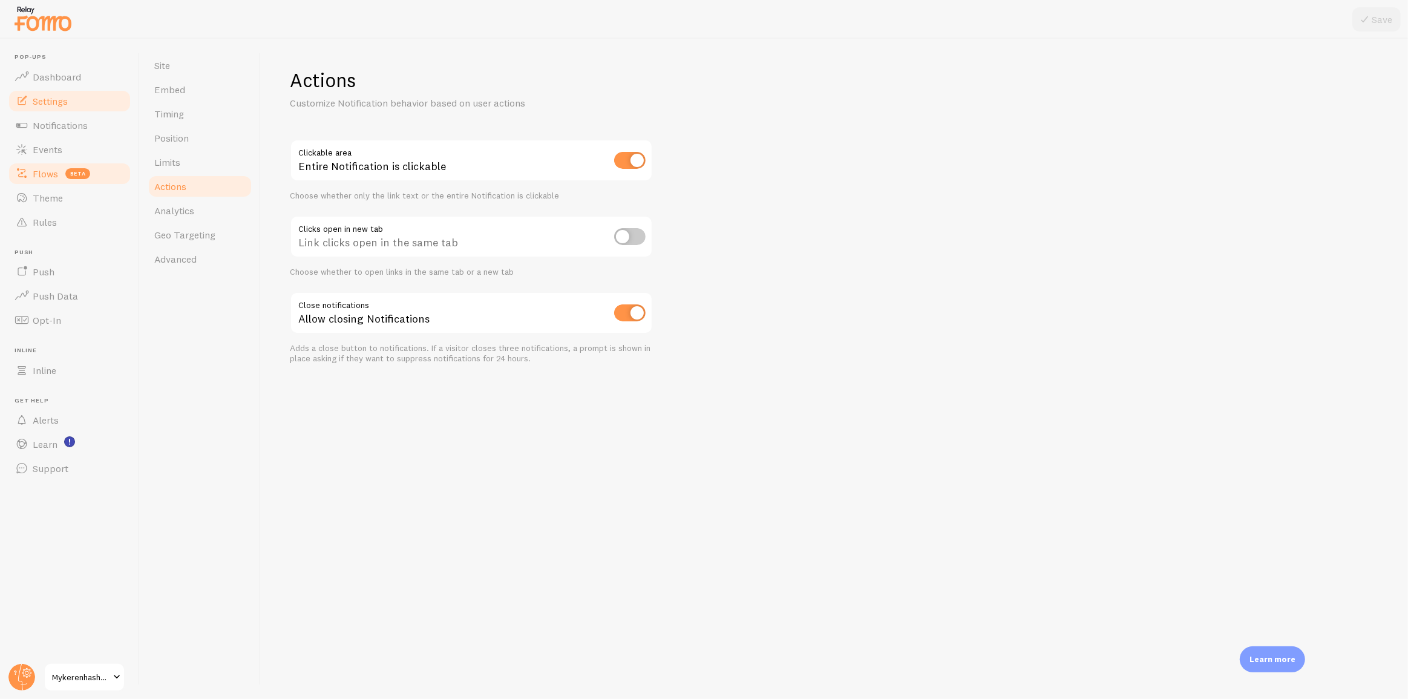
click at [61, 176] on link "Flows beta" at bounding box center [69, 174] width 125 height 24
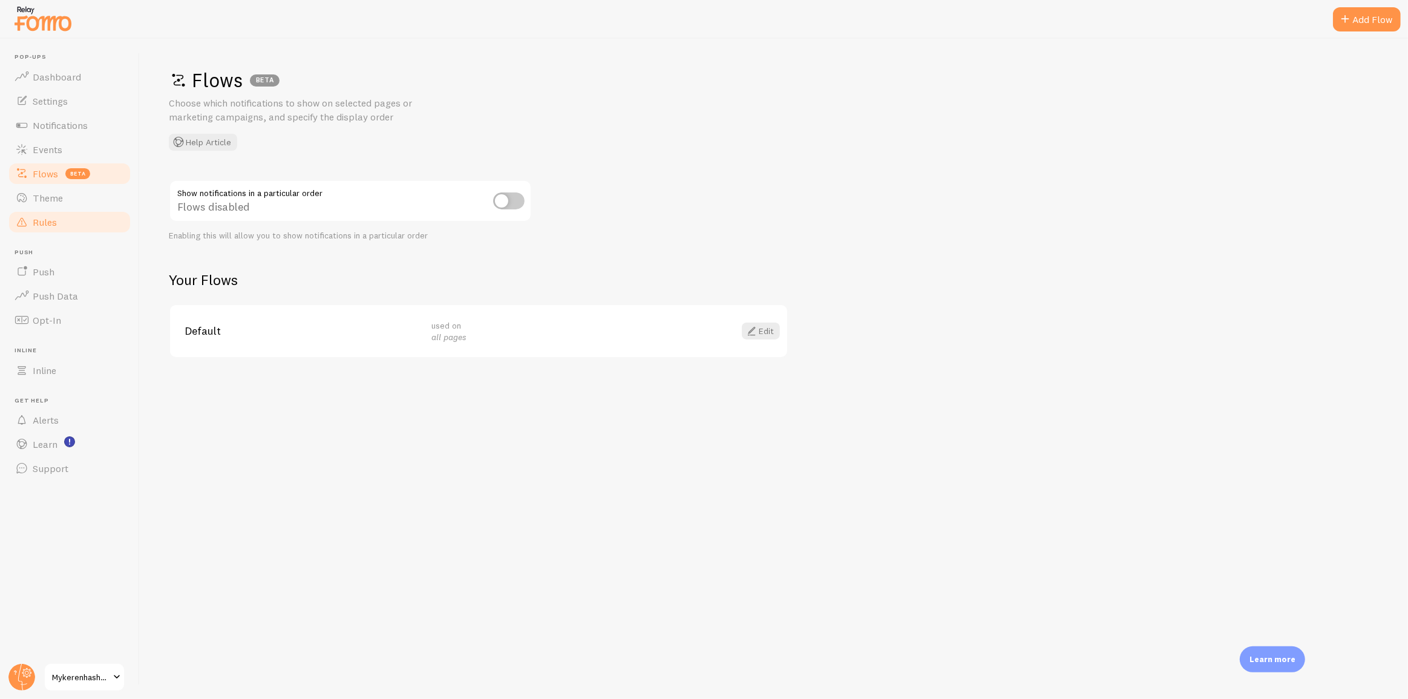
click at [62, 220] on link "Rules" at bounding box center [69, 222] width 125 height 24
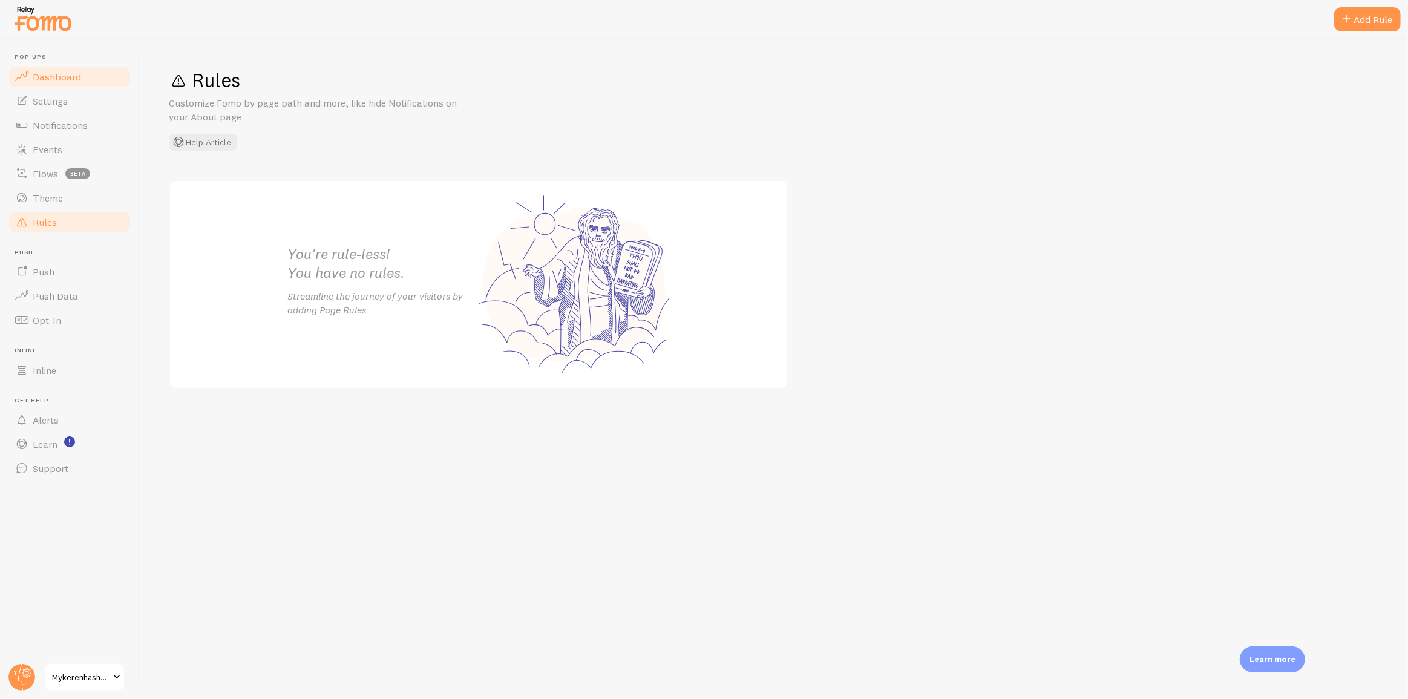
click at [76, 77] on span "Dashboard" at bounding box center [57, 77] width 48 height 12
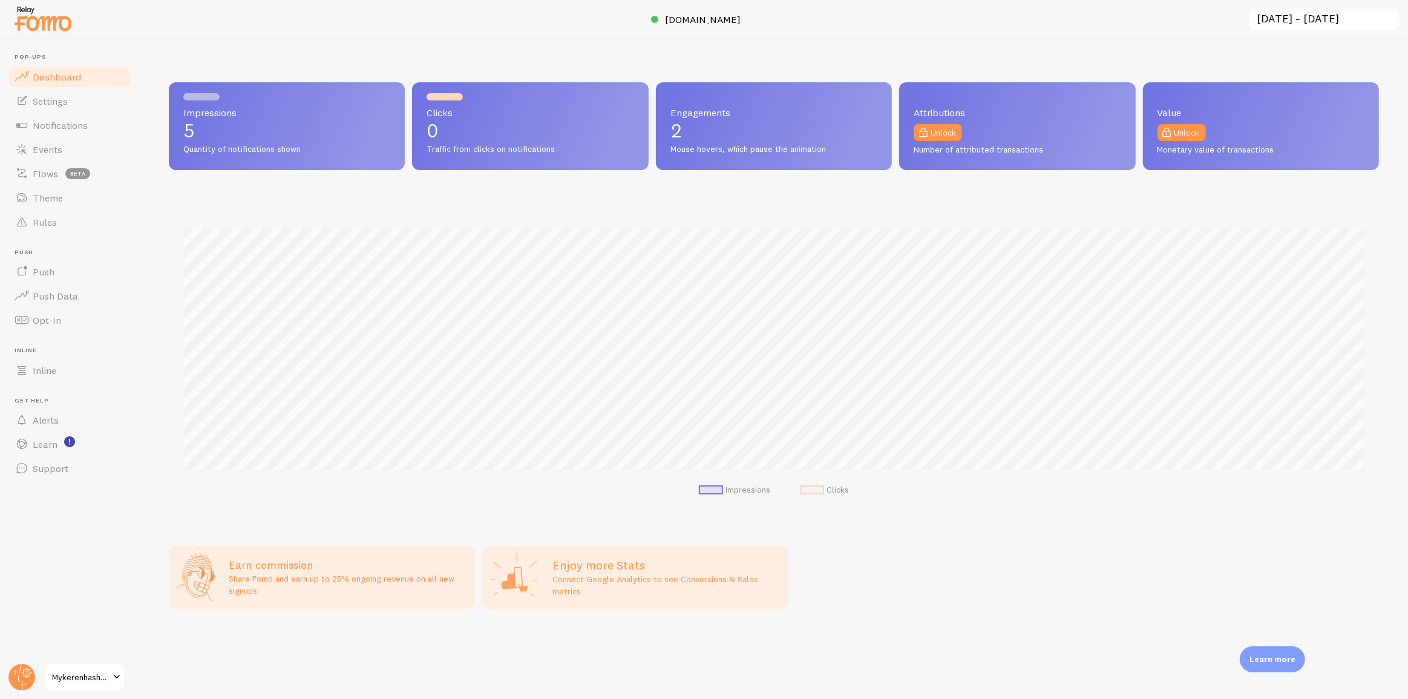
scroll to position [318, 1210]
click at [724, 18] on span "mykerenhashana.com" at bounding box center [704, 19] width 76 height 12
